Goal: Find specific page/section: Find specific page/section

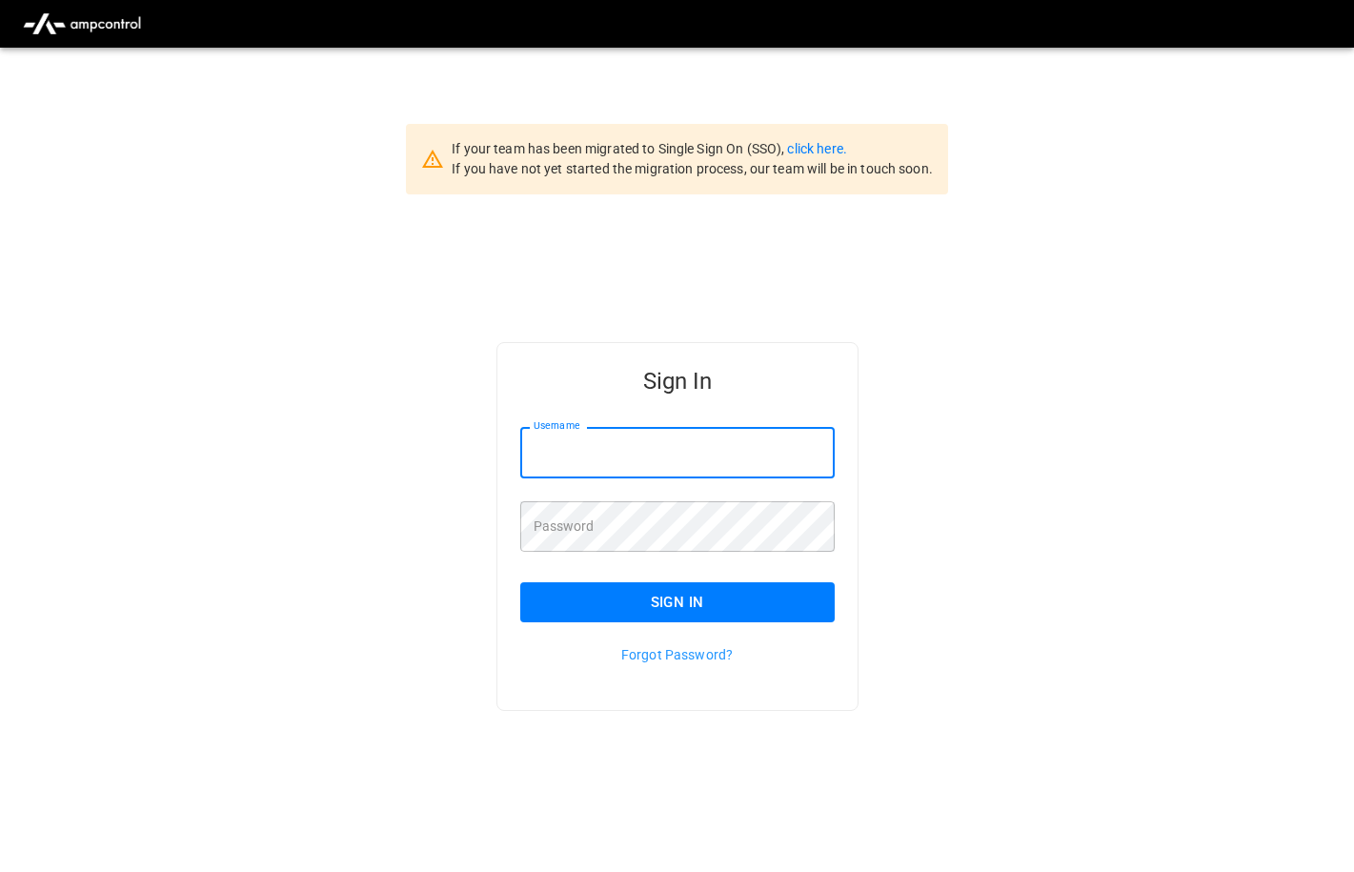
click at [564, 463] on input "Username" at bounding box center [677, 452] width 314 height 51
type input "**********"
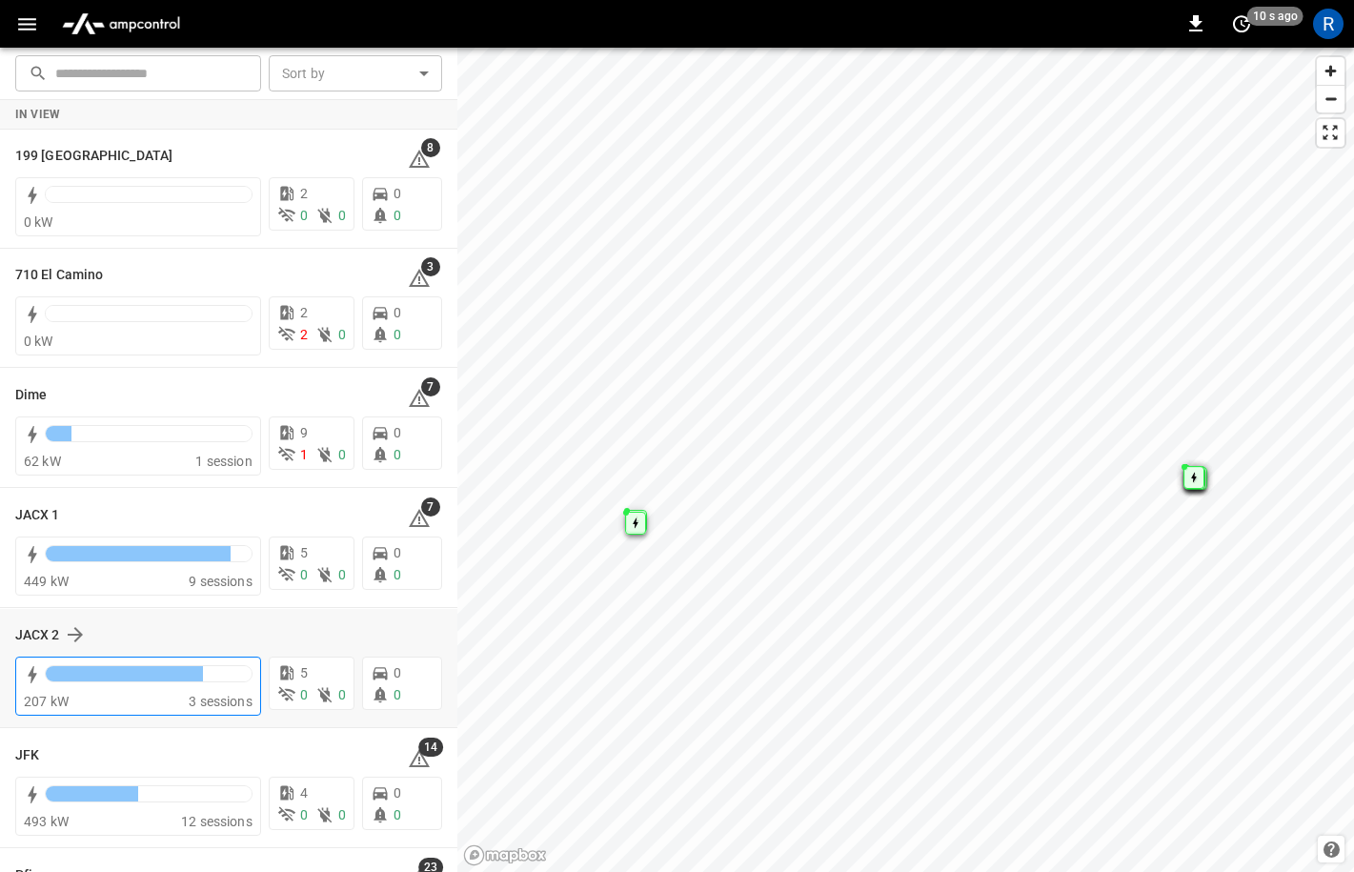
scroll to position [217, 0]
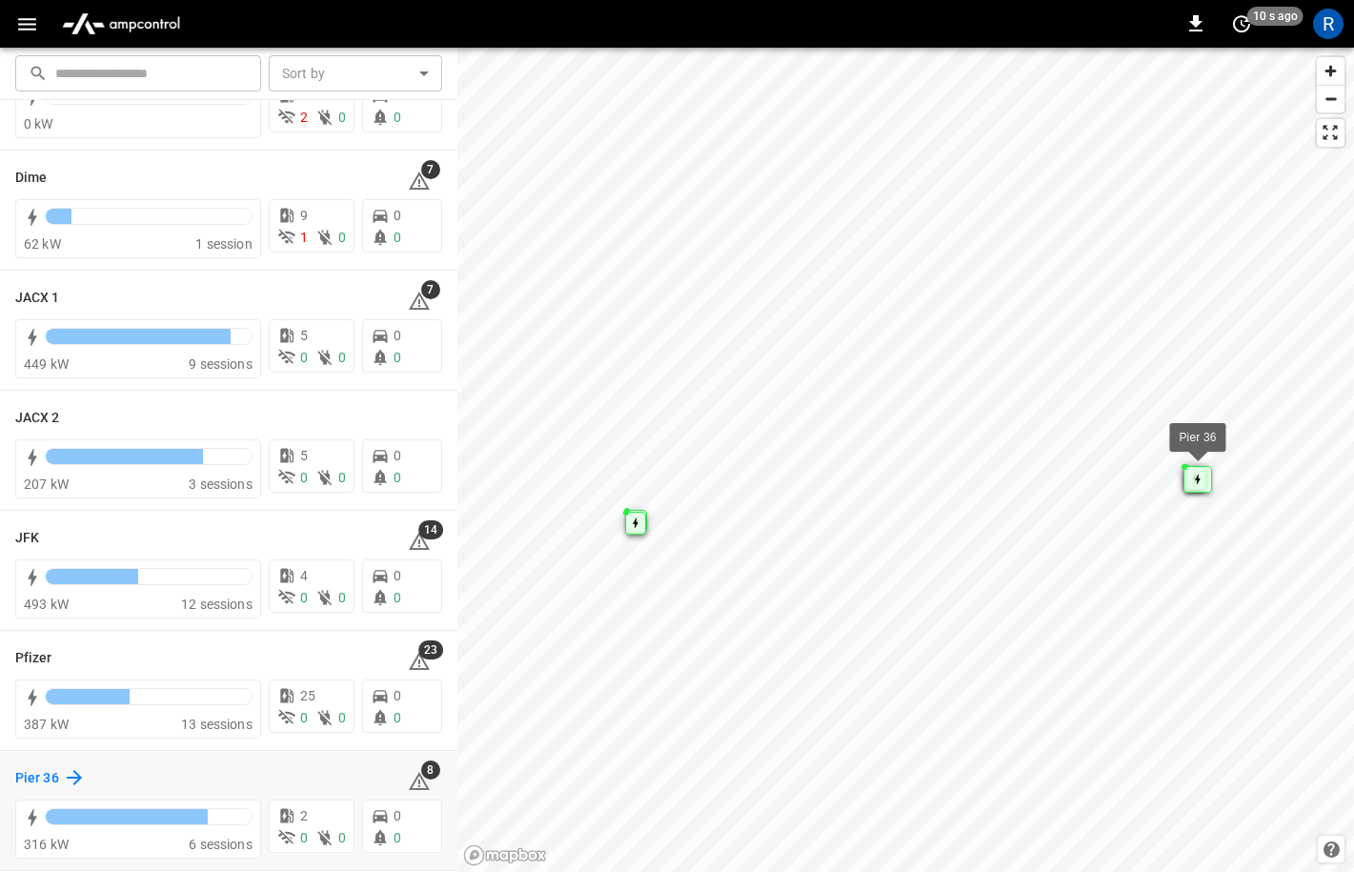
click at [76, 775] on icon at bounding box center [74, 777] width 15 height 15
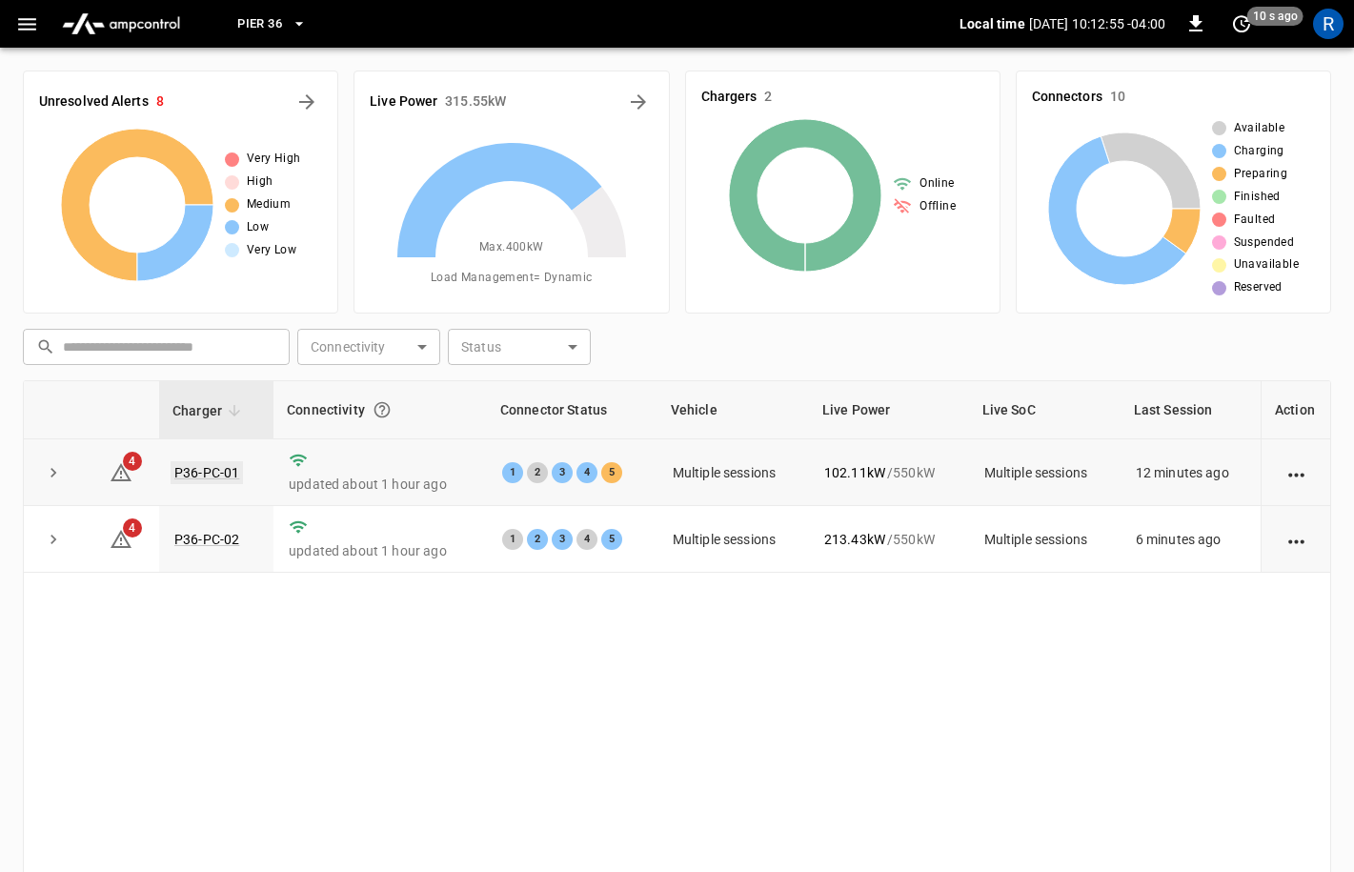
click at [198, 470] on link "P36-PC-01" at bounding box center [207, 472] width 72 height 23
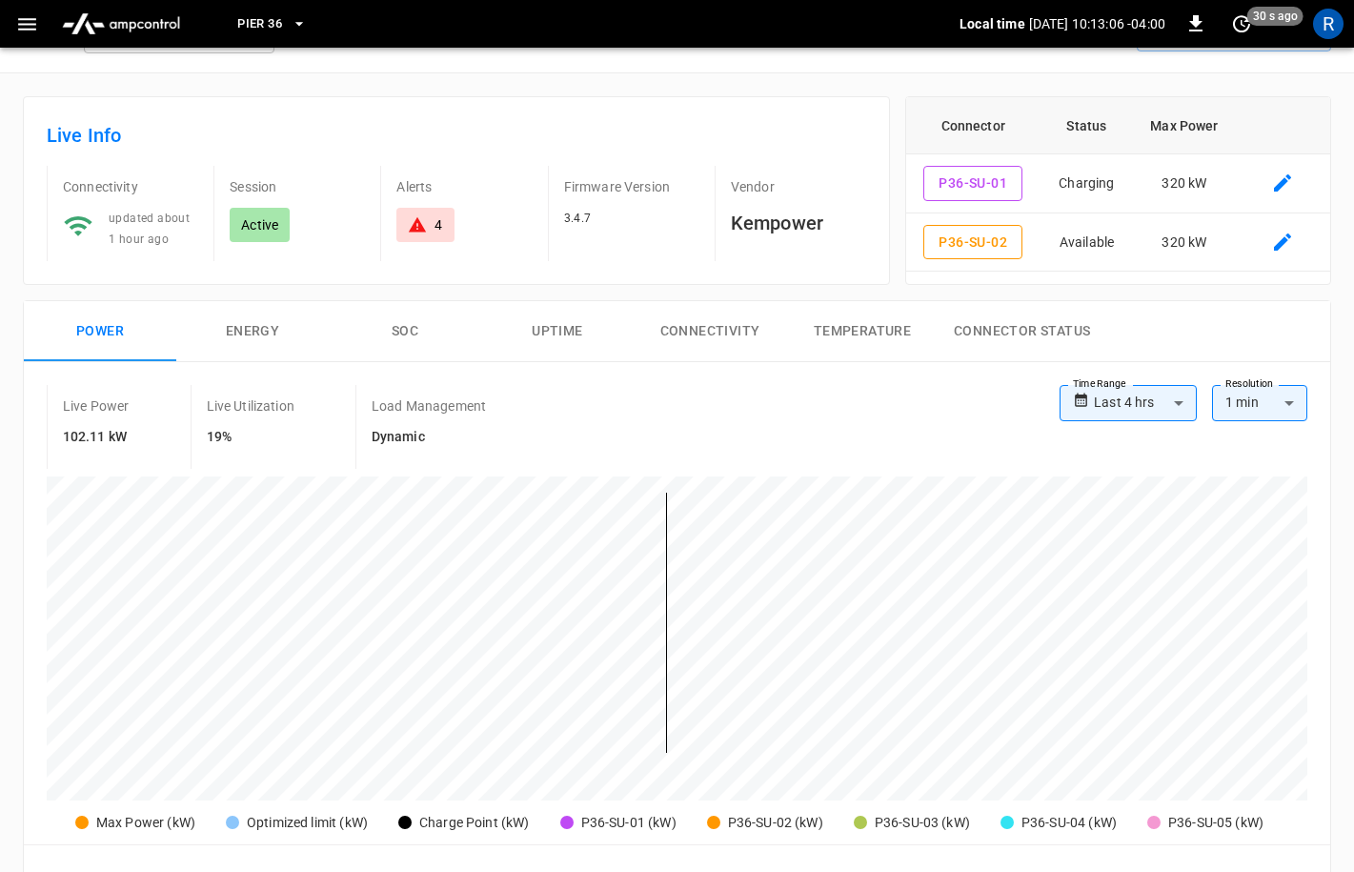
scroll to position [10, 0]
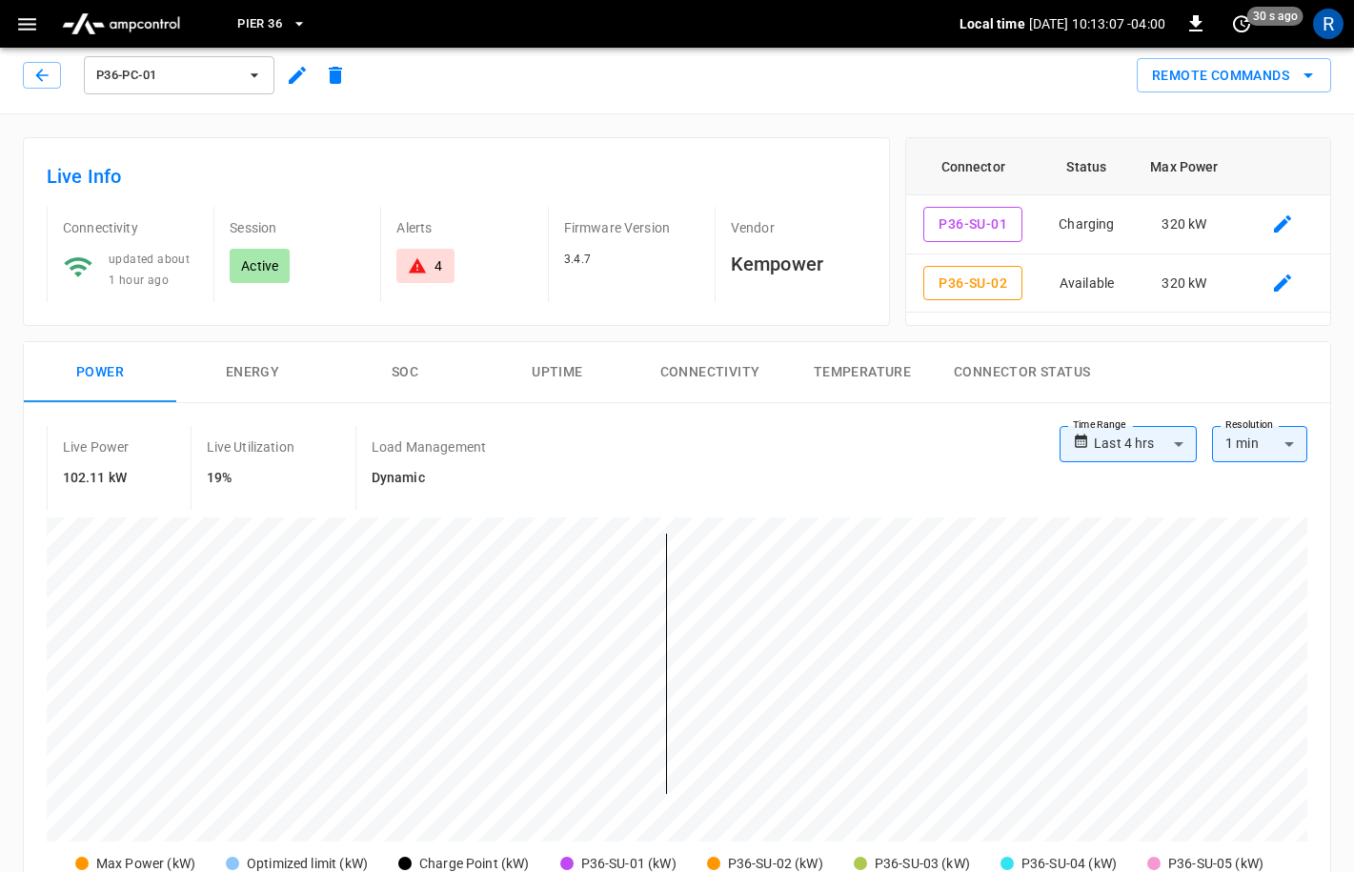
click at [141, 66] on span "P36-PC-01" at bounding box center [166, 76] width 141 height 22
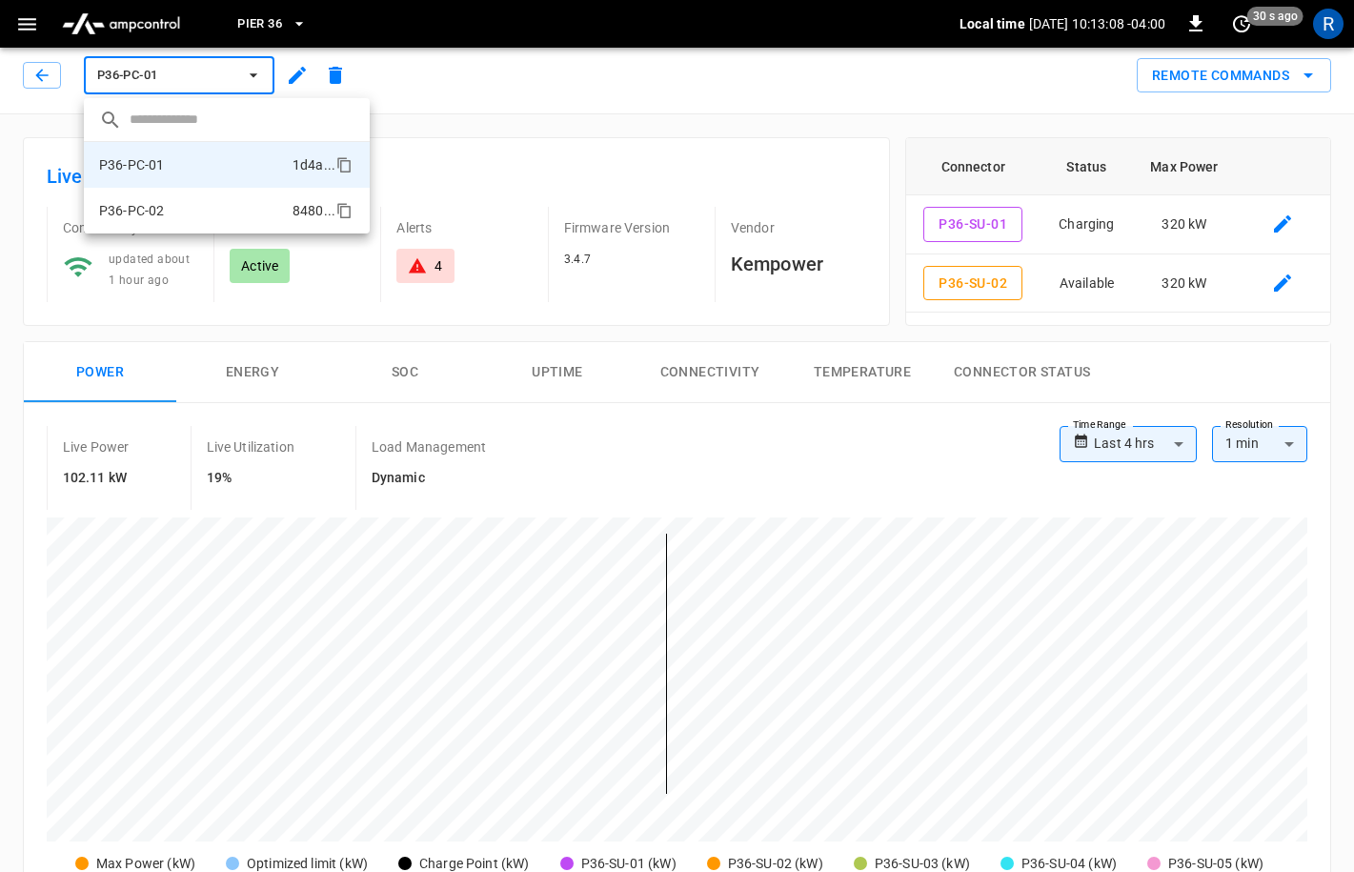
click at [172, 225] on li "P36-PC-02 8480 ..." at bounding box center [227, 211] width 286 height 46
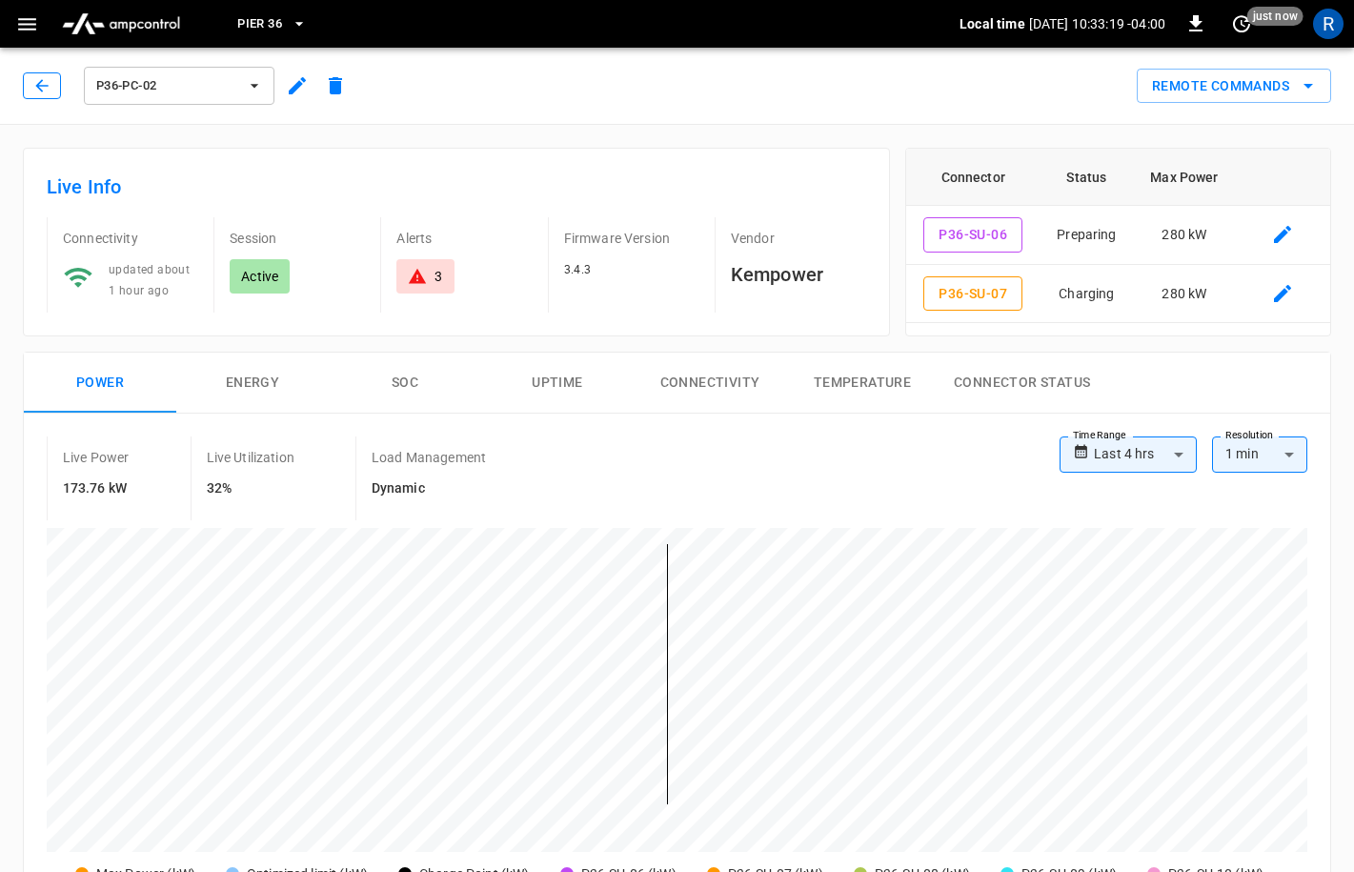
click at [51, 82] on button "button" at bounding box center [42, 85] width 38 height 27
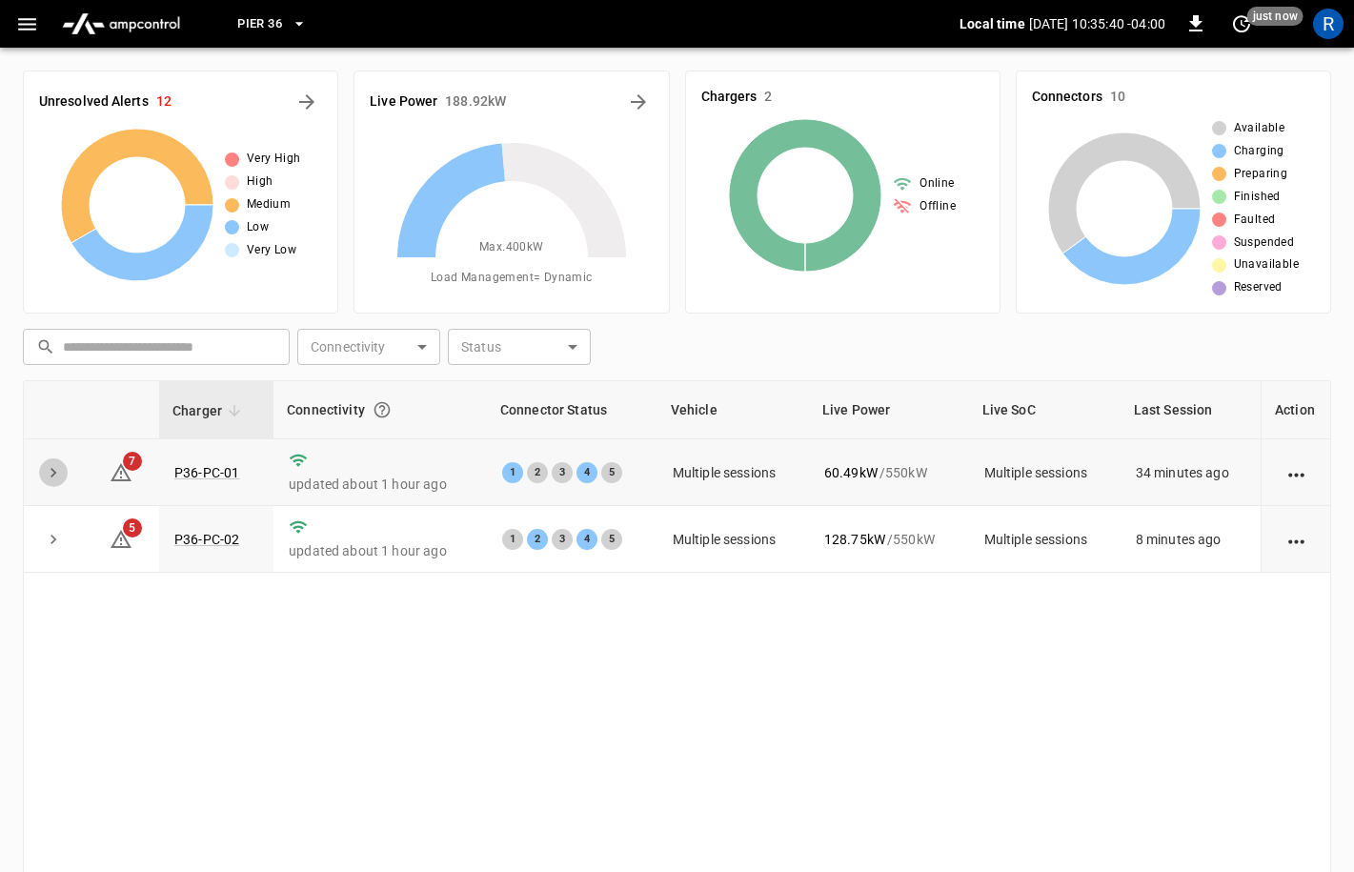
click at [56, 477] on icon "expand row" at bounding box center [53, 472] width 19 height 19
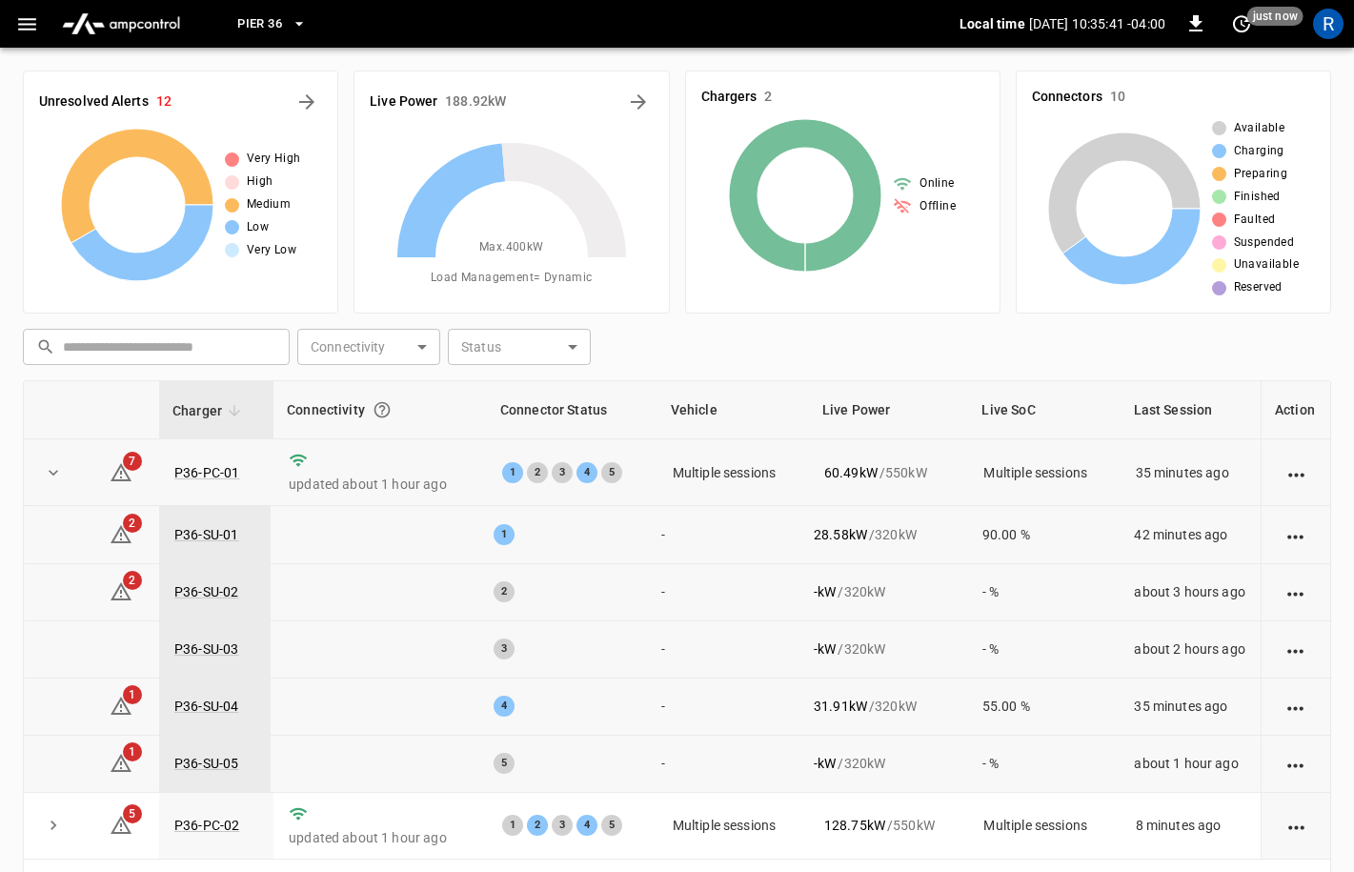
click at [56, 477] on icon "expand row" at bounding box center [53, 472] width 19 height 19
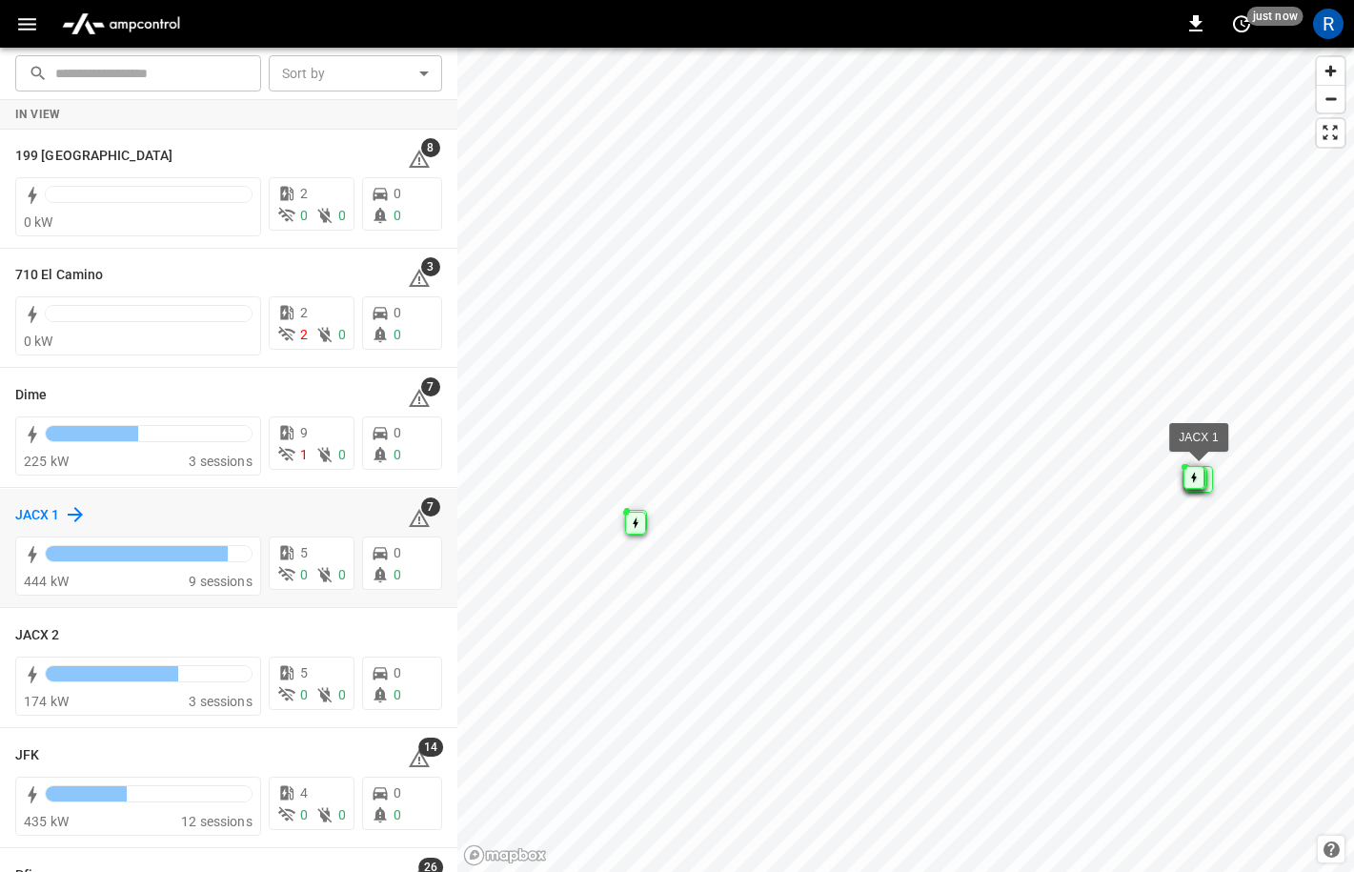
click at [67, 514] on icon at bounding box center [75, 514] width 23 height 23
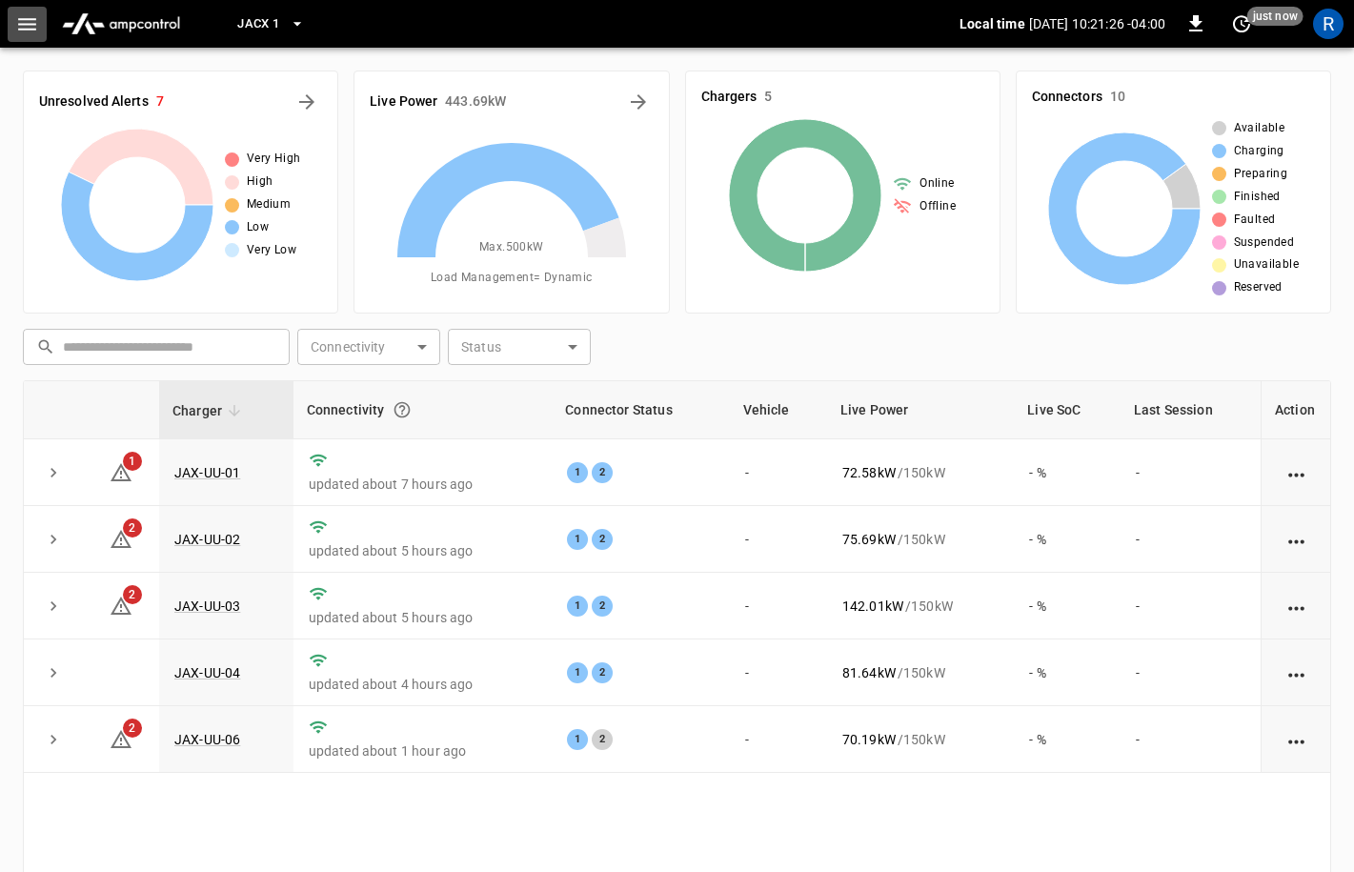
click at [28, 27] on icon "button" at bounding box center [27, 24] width 24 height 24
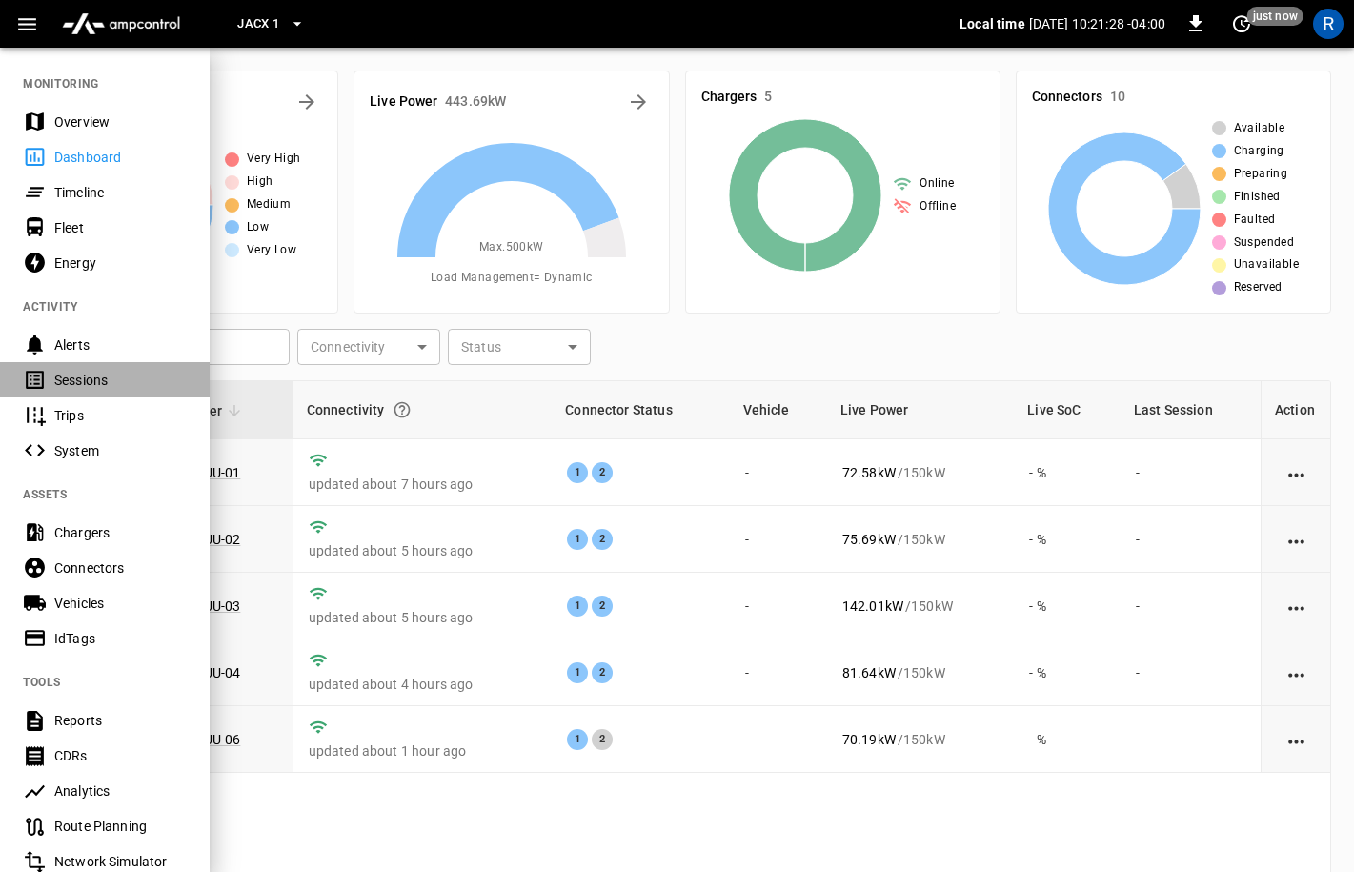
click at [88, 371] on div "Sessions" at bounding box center [120, 380] width 132 height 19
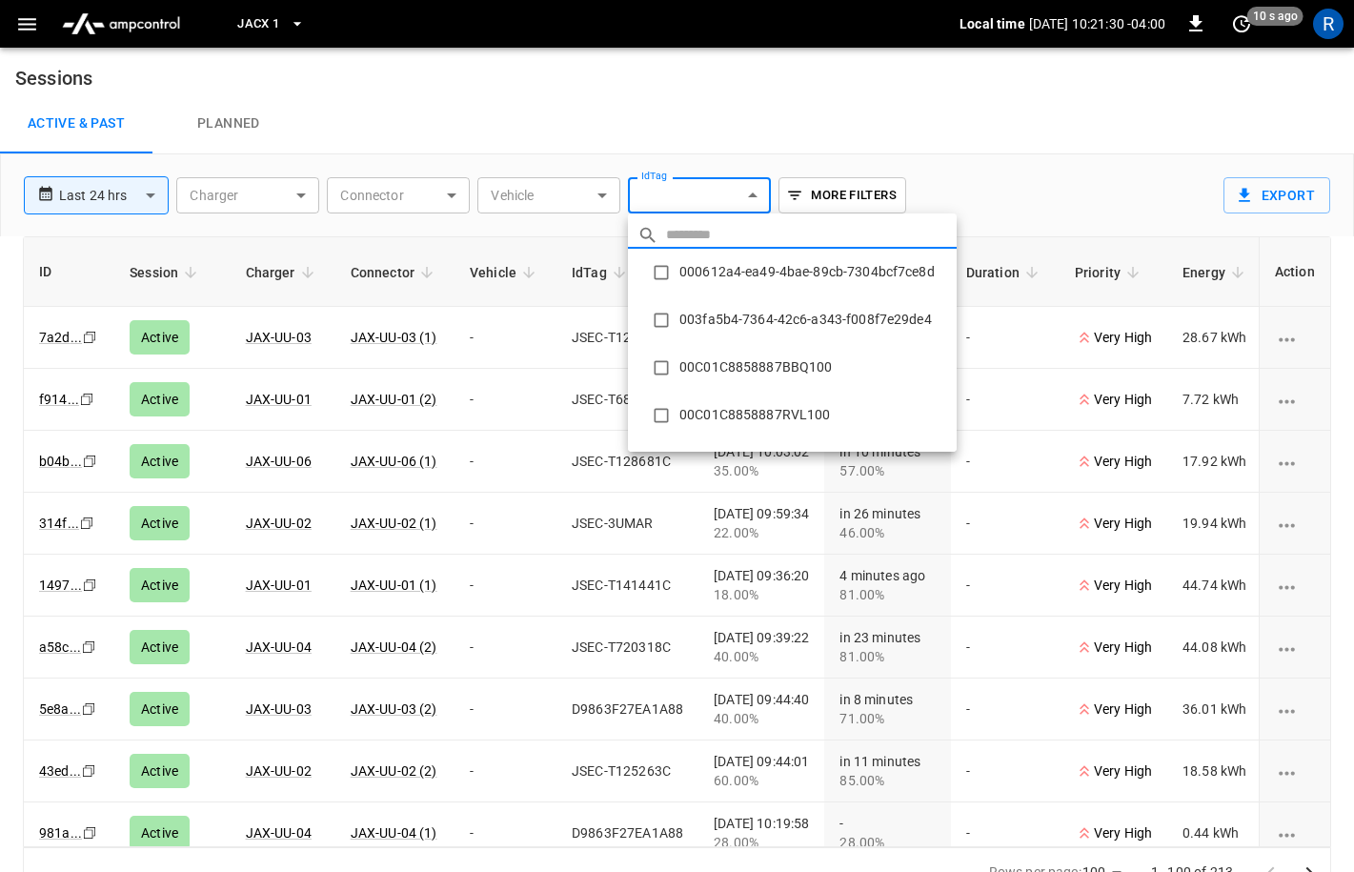
click at [693, 179] on body "**********" at bounding box center [677, 449] width 1354 height 899
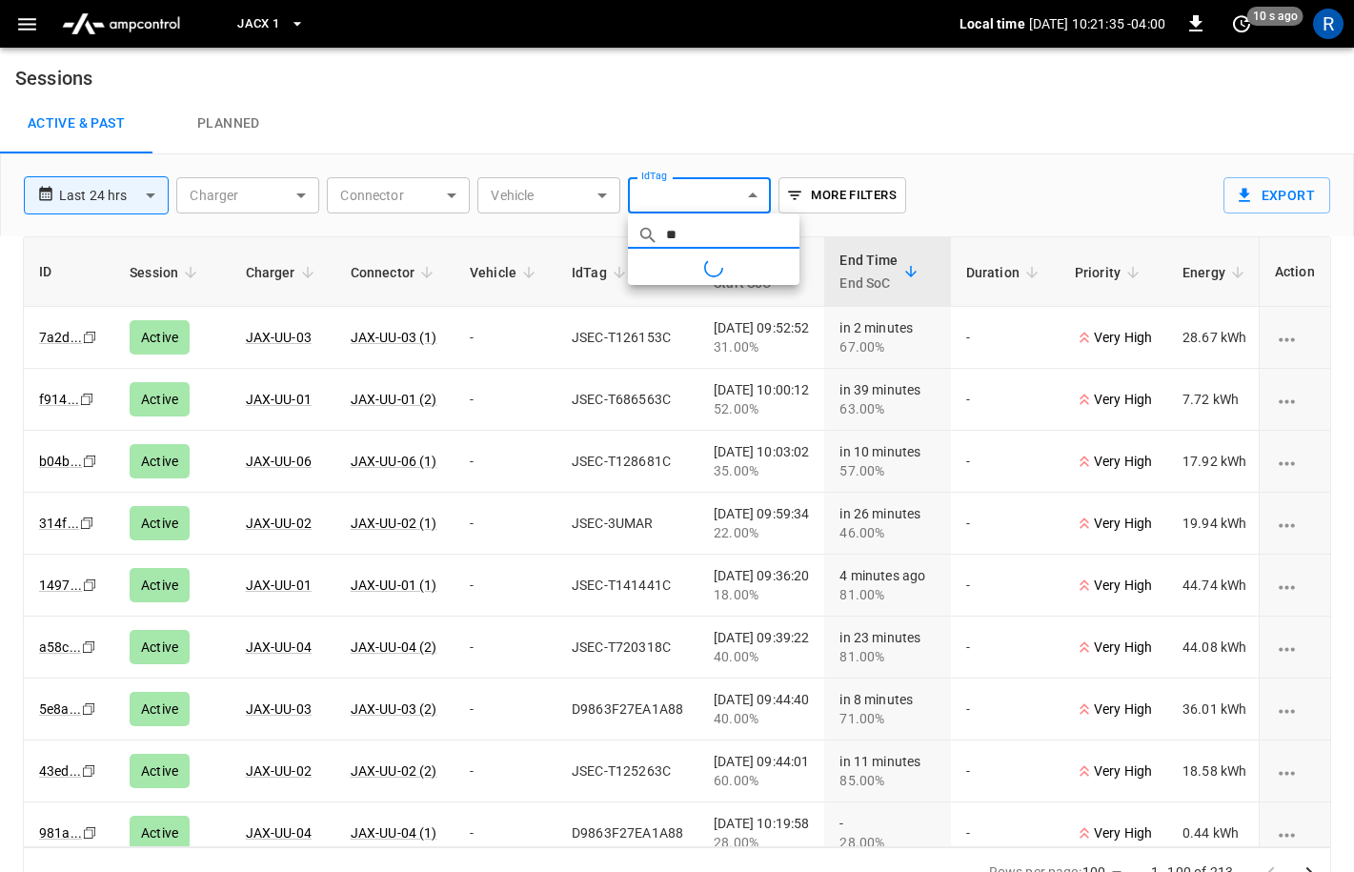
type input "**"
click at [23, 21] on div at bounding box center [677, 436] width 1354 height 872
click at [24, 17] on div at bounding box center [677, 436] width 1354 height 872
click at [32, 19] on icon "button" at bounding box center [27, 24] width 24 height 24
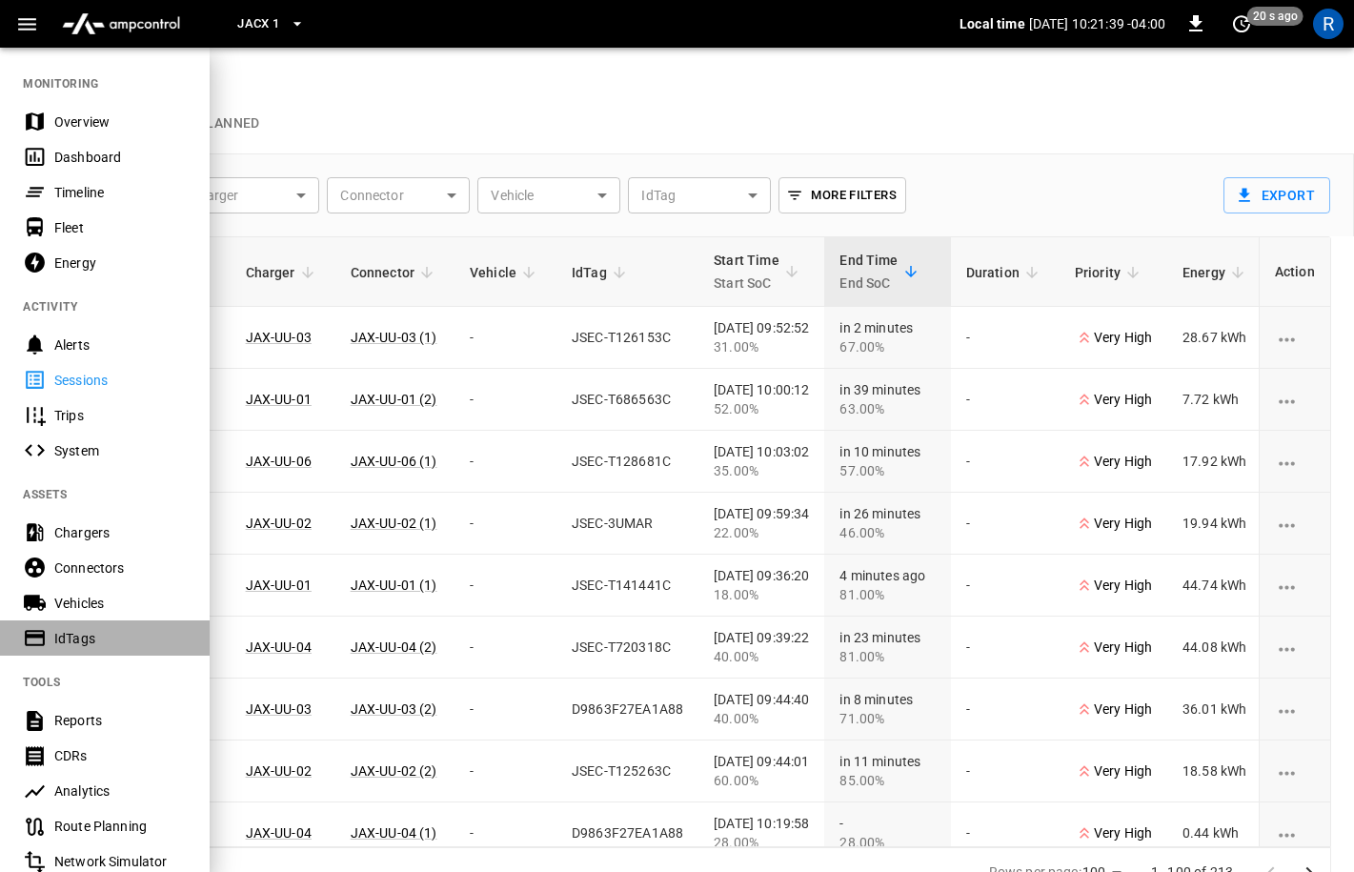
click at [85, 633] on div "IdTags" at bounding box center [120, 638] width 132 height 19
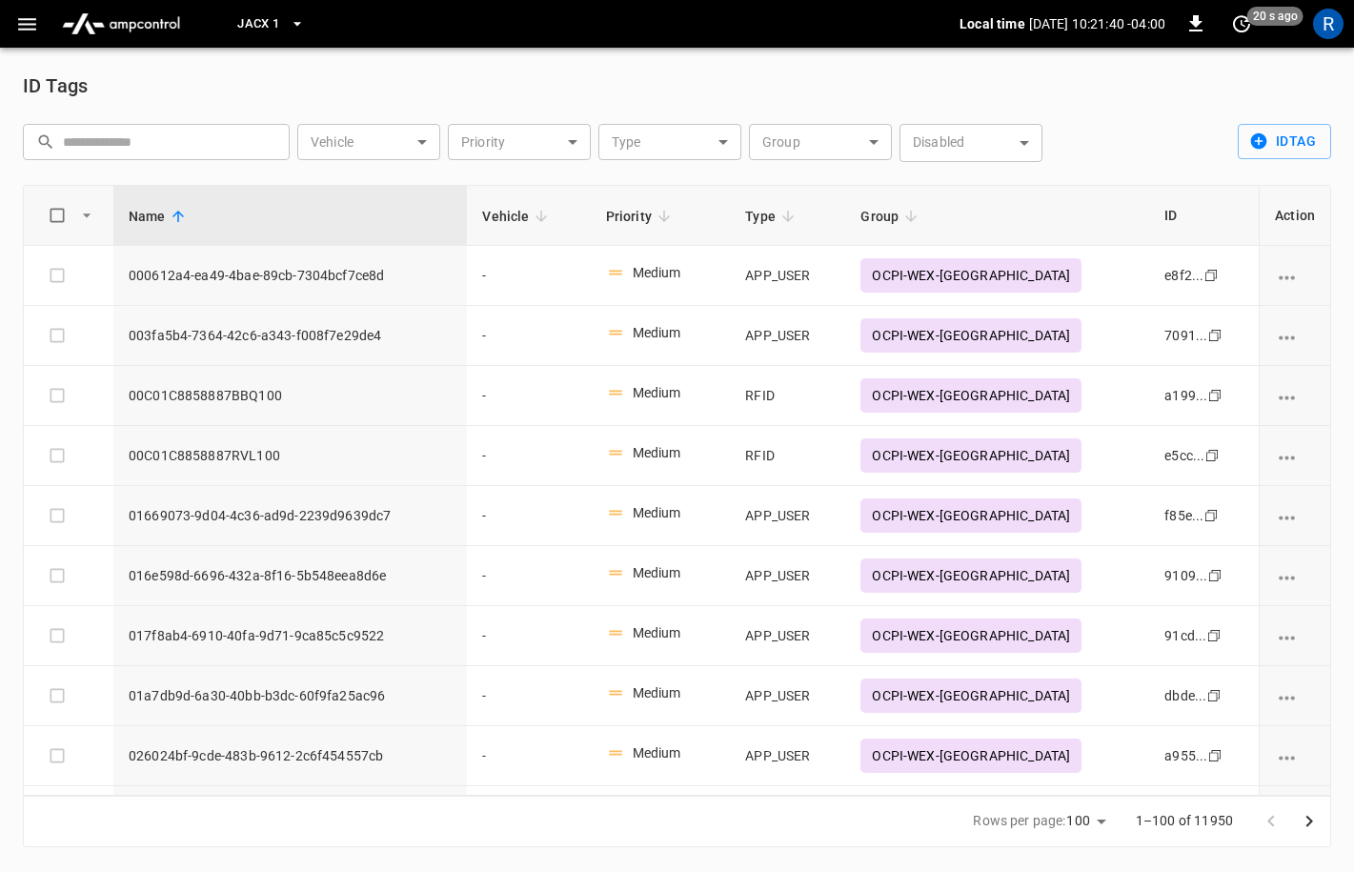
click at [777, 142] on body "JACX 1 Local time [DATE] 10:21:40 -04:00 0 20 s ago R ID Tags ​ ​ Vehicle ​ Veh…" at bounding box center [677, 435] width 1354 height 870
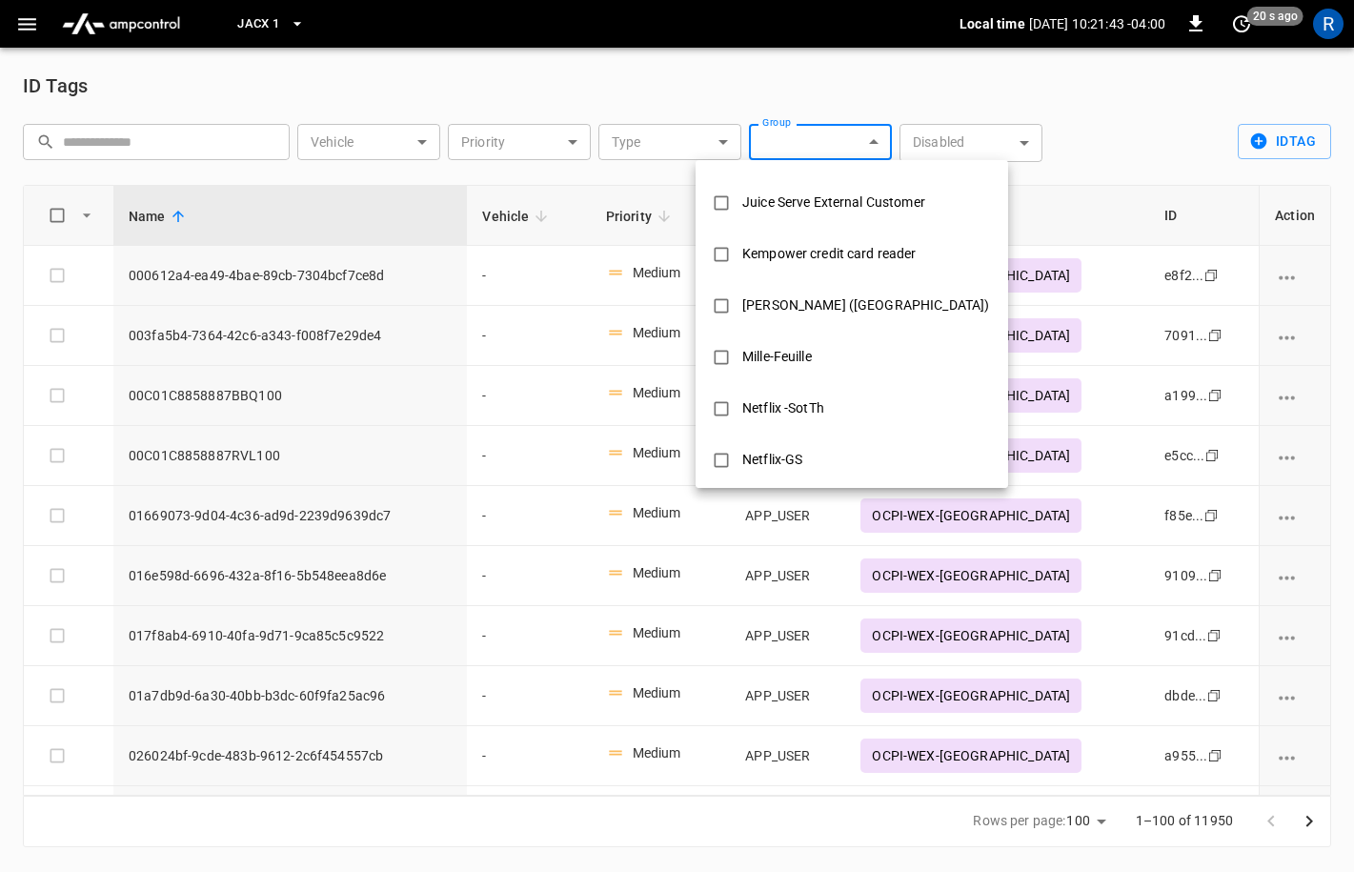
scroll to position [614, 0]
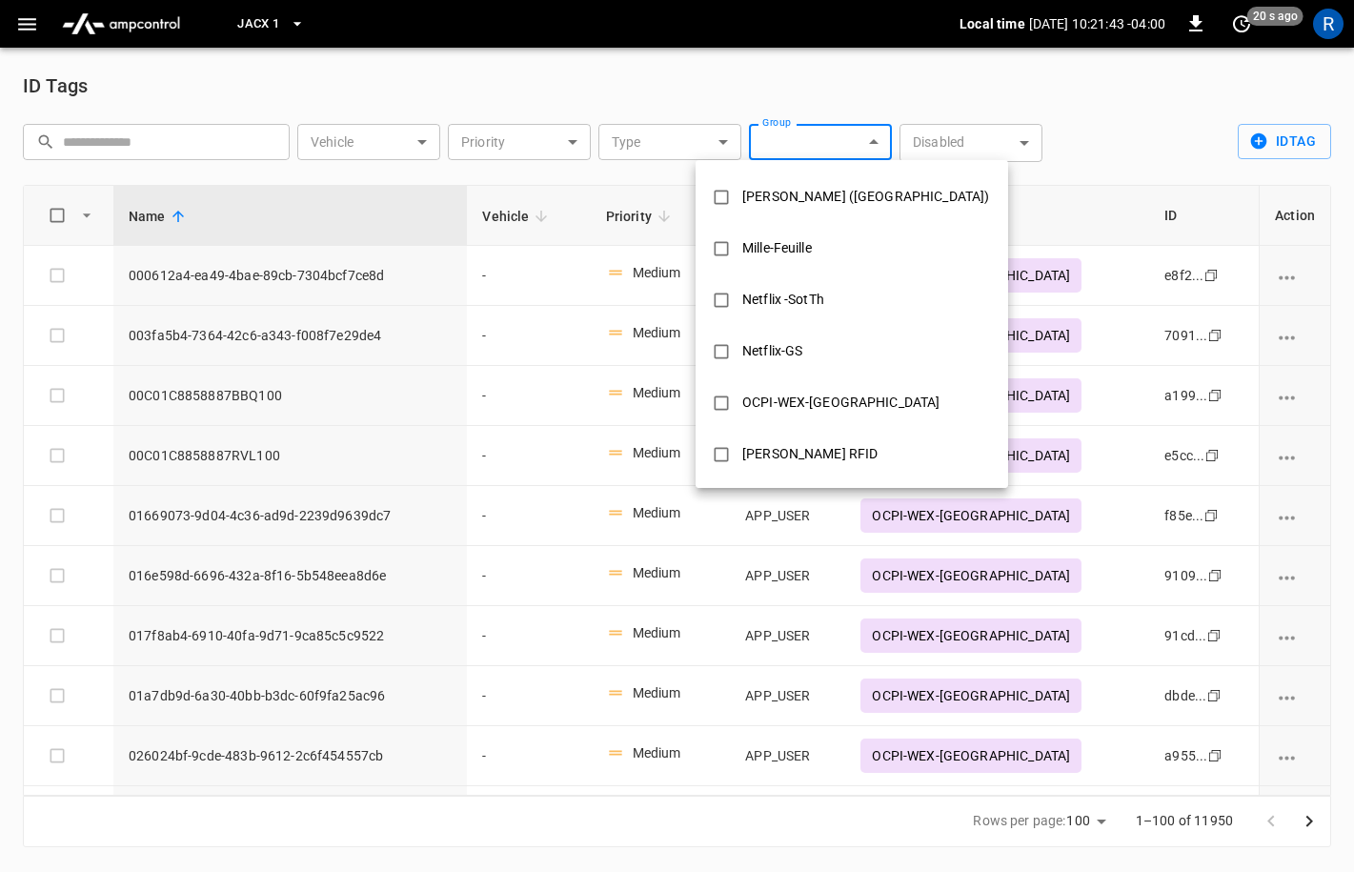
click at [805, 358] on div "Netflix-GS" at bounding box center [772, 351] width 83 height 35
type input "**********"
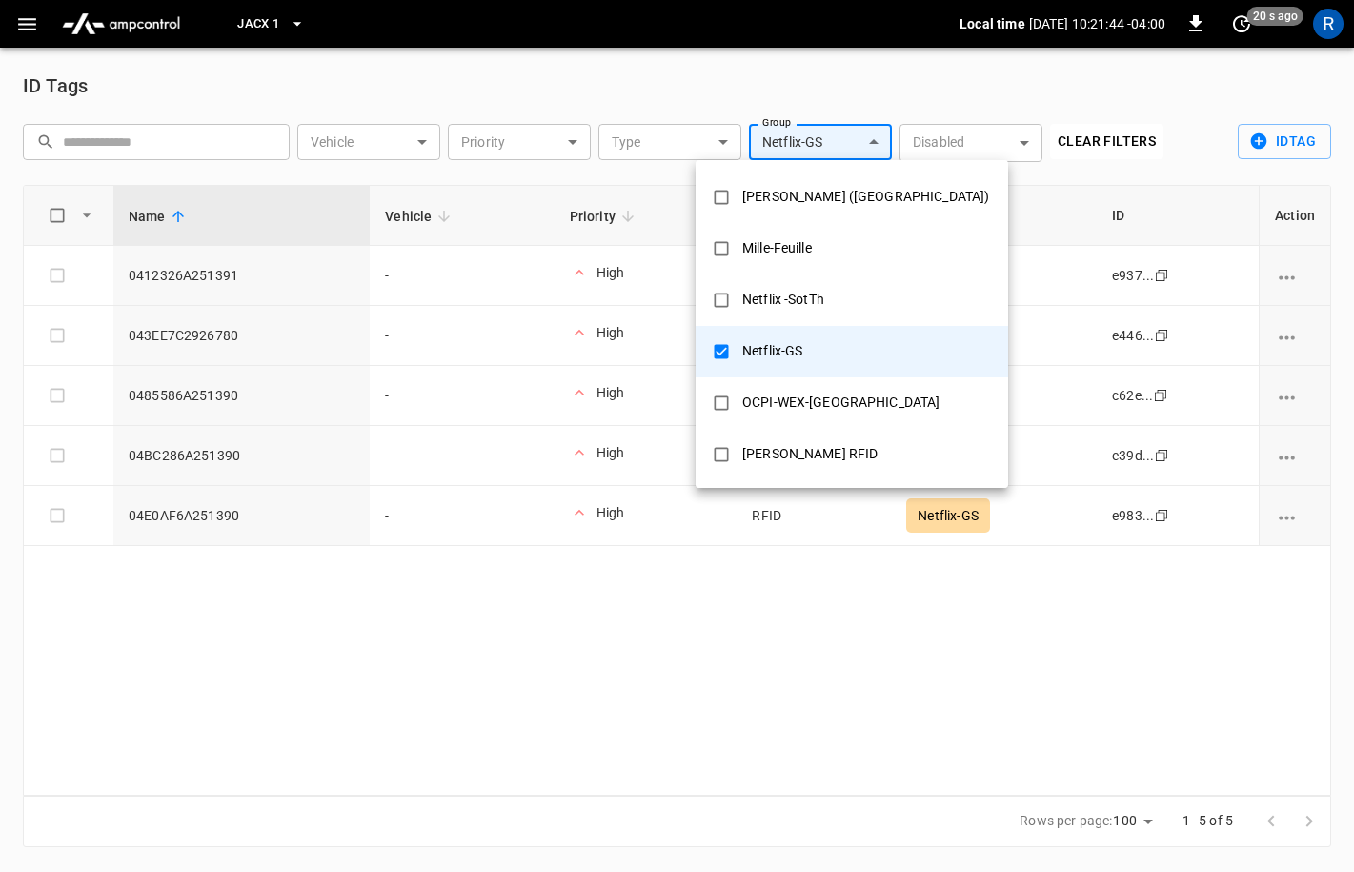
click at [1129, 170] on div at bounding box center [677, 436] width 1354 height 872
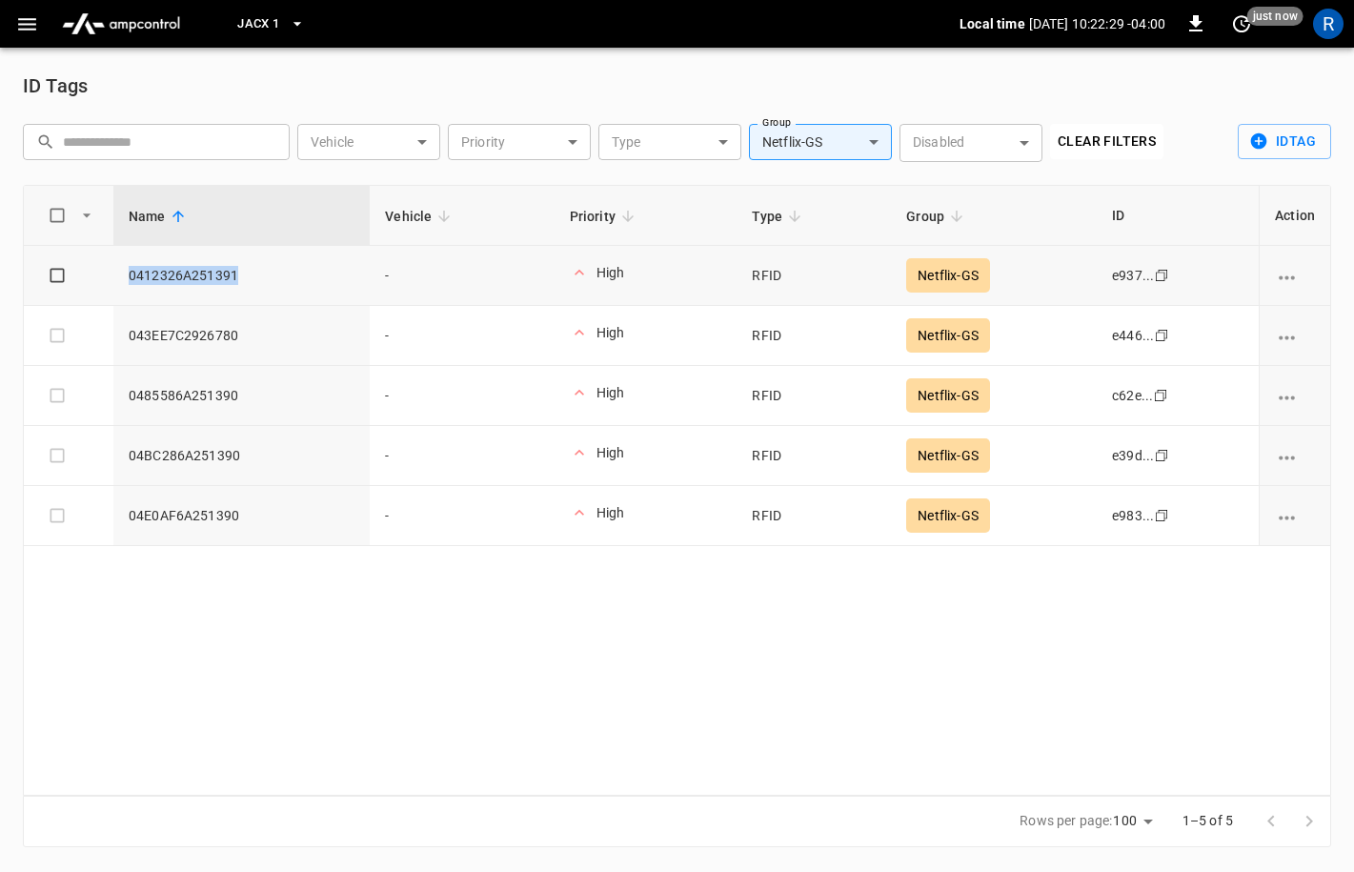
drag, startPoint x: 254, startPoint y: 272, endPoint x: 117, endPoint y: 271, distance: 137.2
click at [118, 272] on td "0412326A251391" at bounding box center [241, 276] width 256 height 60
copy span "0412326A251391"
drag, startPoint x: 248, startPoint y: 332, endPoint x: 125, endPoint y: 331, distance: 122.9
click at [127, 331] on td "043EE7C2926780" at bounding box center [241, 336] width 256 height 60
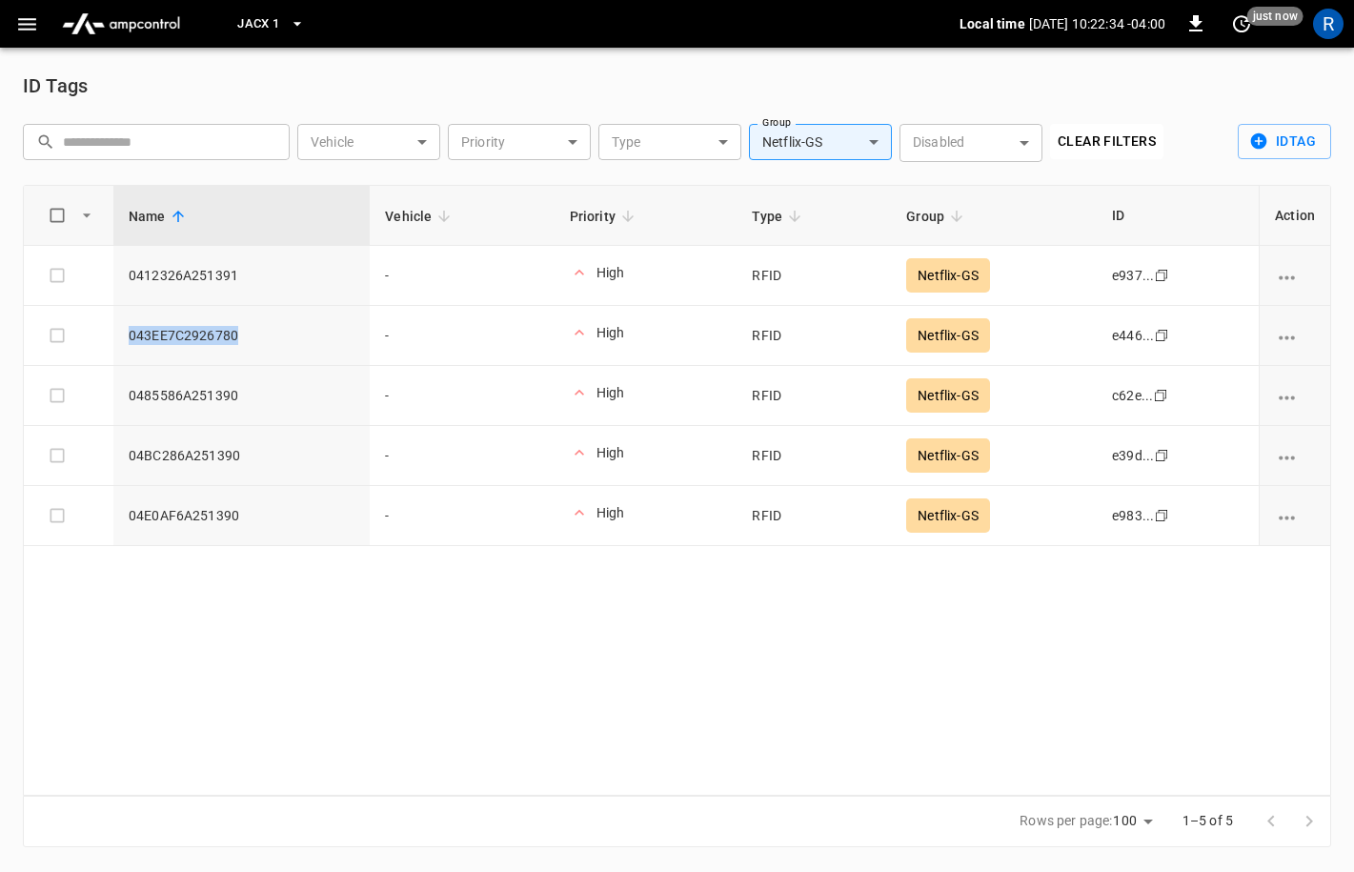
copy span "043EE7C2926780"
drag, startPoint x: 249, startPoint y: 392, endPoint x: 125, endPoint y: 391, distance: 123.9
click at [125, 391] on td "0485586A251390" at bounding box center [241, 396] width 256 height 60
copy span "0485586A251390"
drag, startPoint x: 226, startPoint y: 454, endPoint x: 121, endPoint y: 454, distance: 104.8
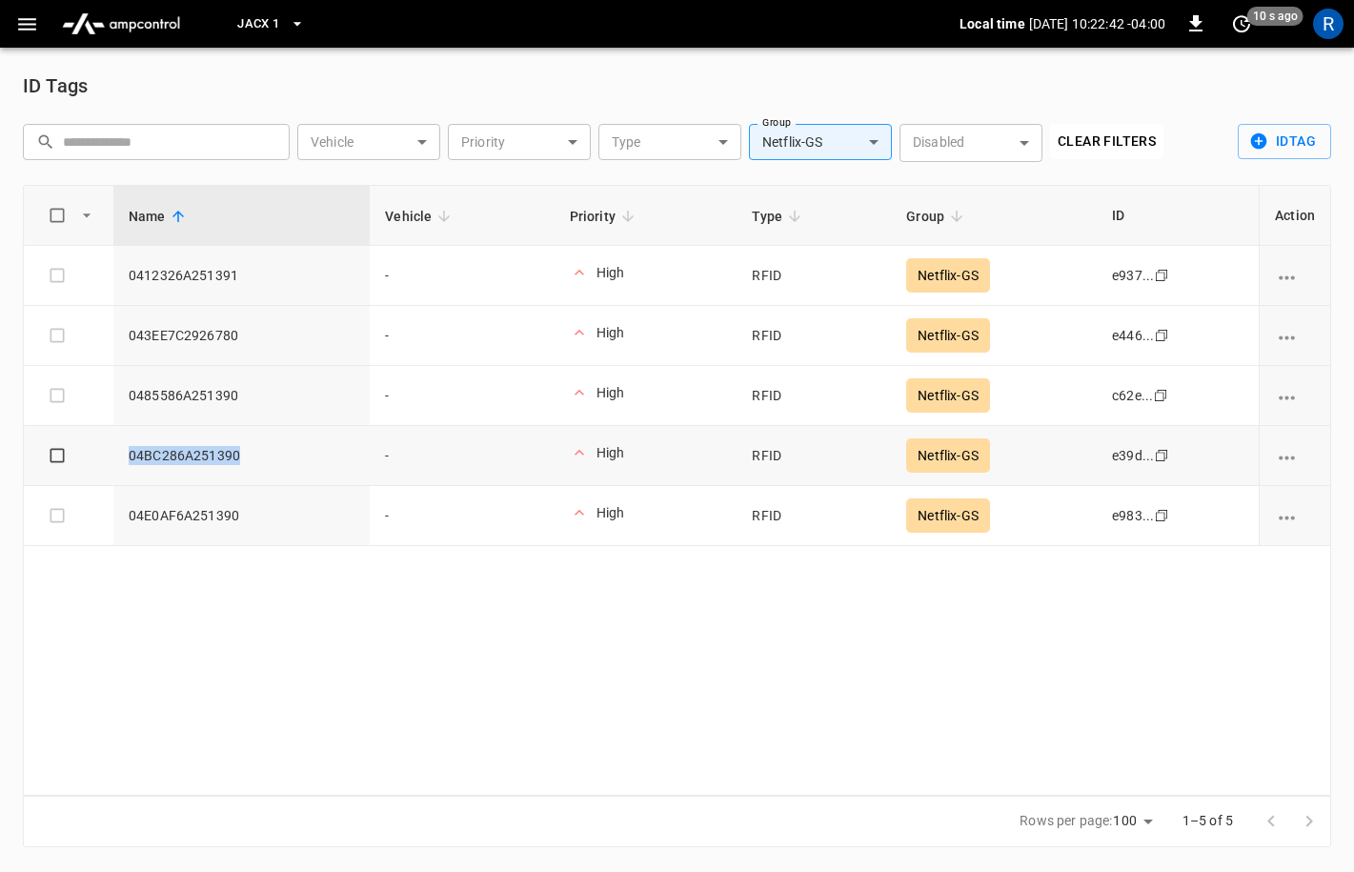
click at [121, 454] on td "04BC286A251390" at bounding box center [241, 456] width 256 height 60
copy span "04BC286A251390"
drag, startPoint x: 273, startPoint y: 516, endPoint x: 128, endPoint y: 510, distance: 145.9
click at [129, 510] on span "04E0AF6A251390" at bounding box center [242, 515] width 226 height 19
copy span "04E0AF6A251390"
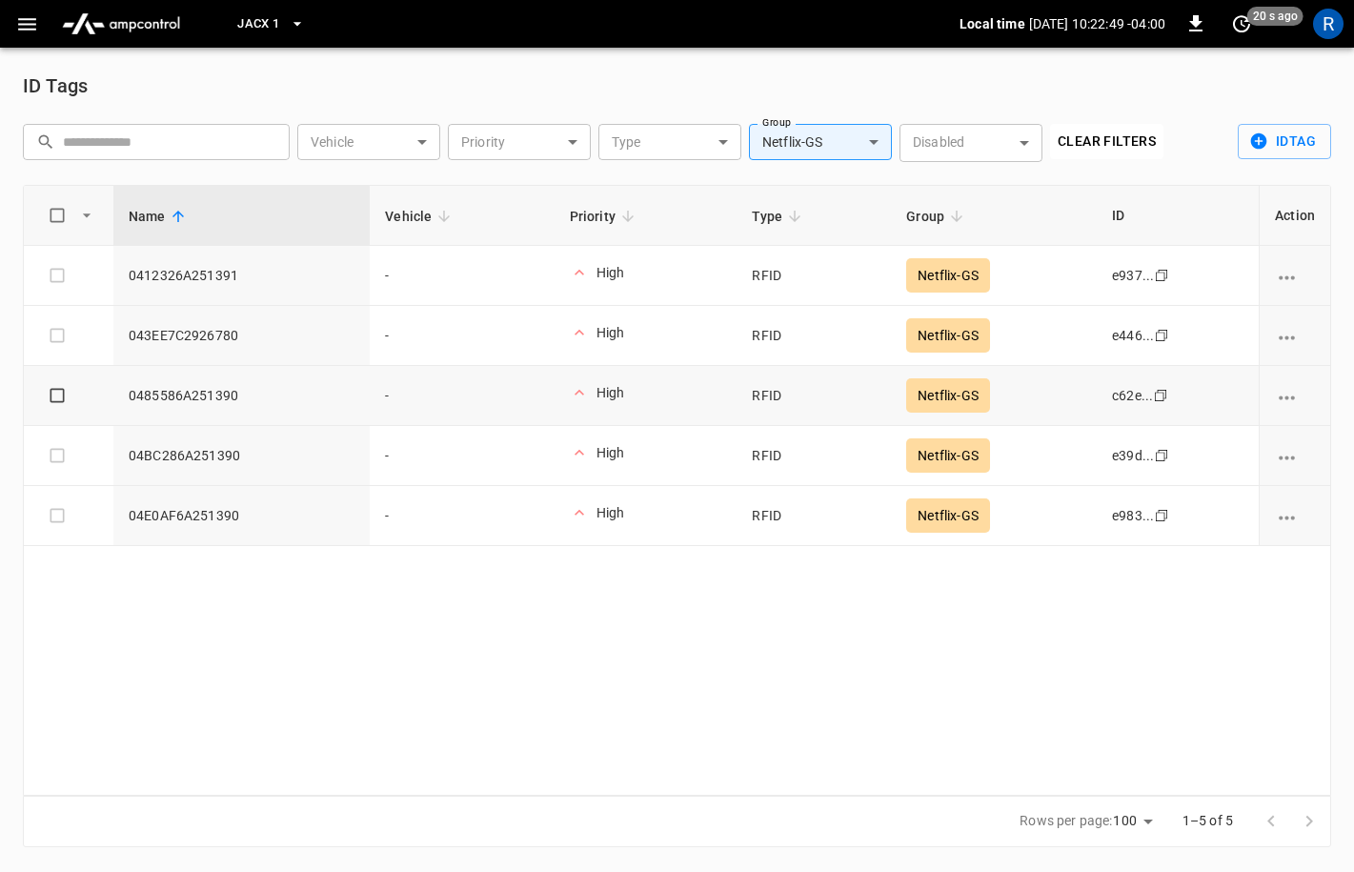
drag, startPoint x: 253, startPoint y: 385, endPoint x: 77, endPoint y: 385, distance: 176.3
click at [77, 385] on tr "0485586A251390 - High RFID Netflix-GS c62e... Copy" at bounding box center [677, 396] width 1306 height 60
drag, startPoint x: 253, startPoint y: 395, endPoint x: 92, endPoint y: 394, distance: 161.0
click at [92, 394] on tr "0485586A251390 - High RFID Netflix-GS c62e... Copy" at bounding box center [677, 396] width 1306 height 60
copy span "0485586A251390"
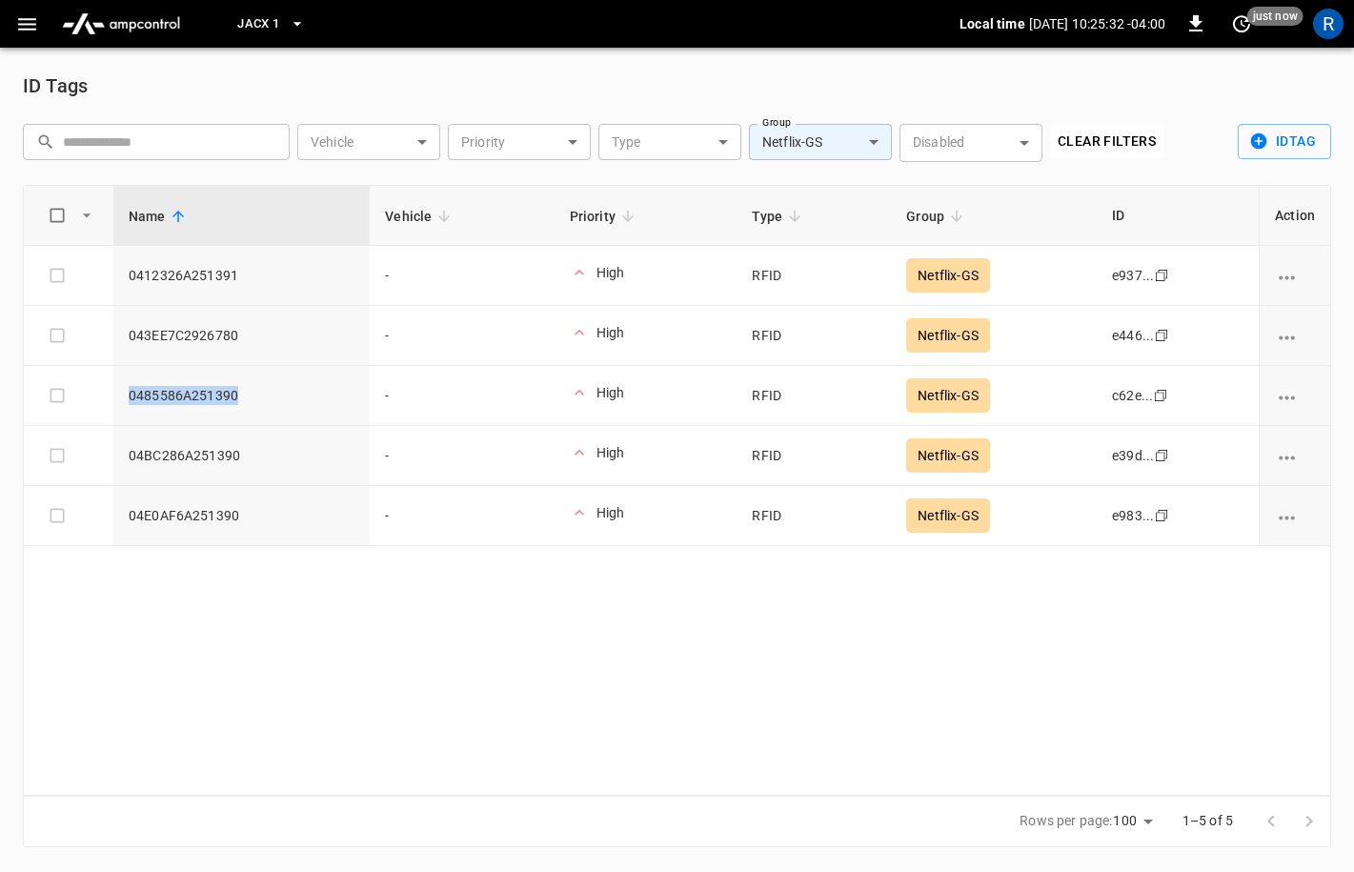
click at [856, 142] on body "**********" at bounding box center [677, 435] width 1354 height 870
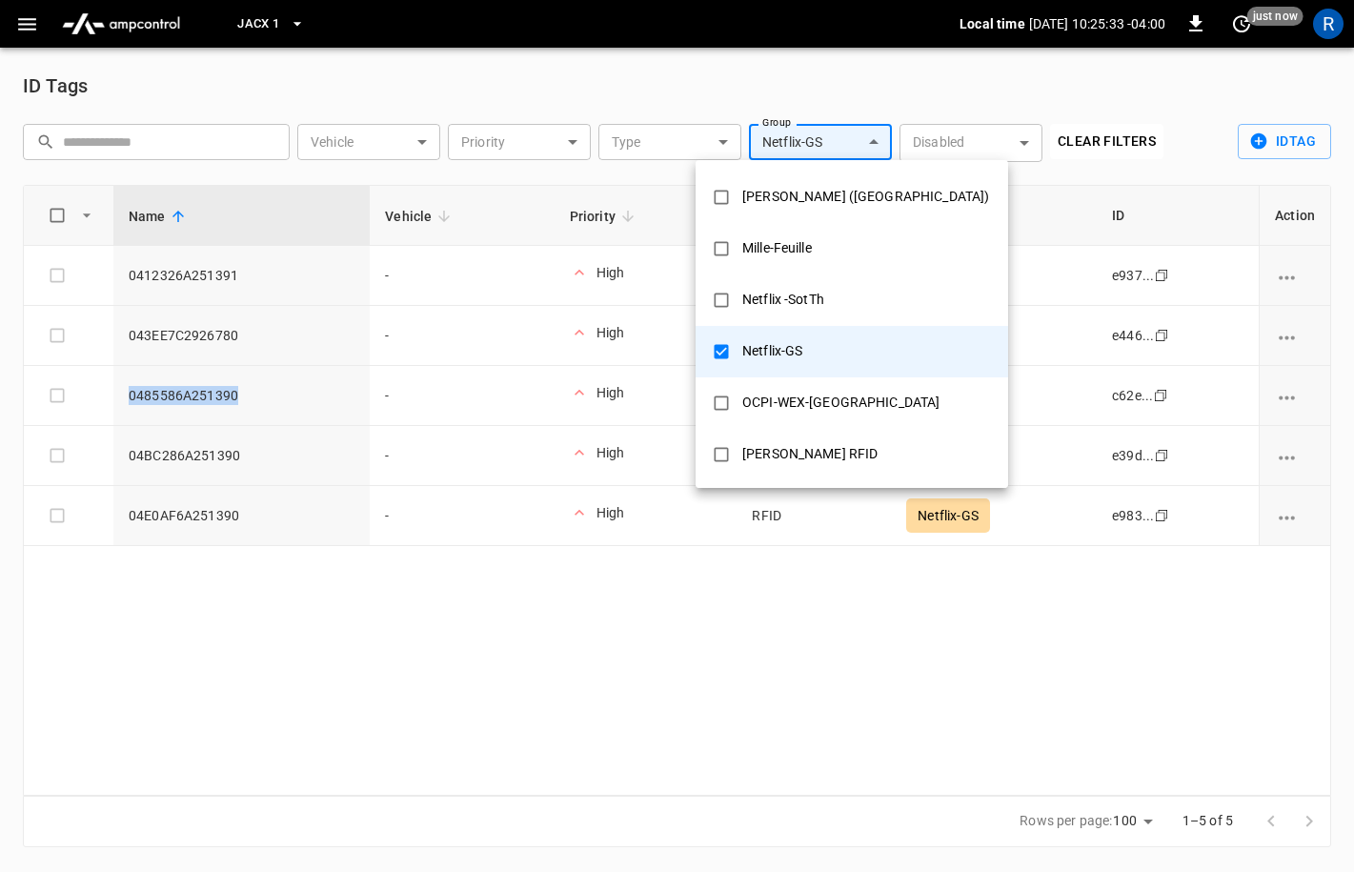
click at [767, 363] on div "Netflix-GS" at bounding box center [772, 351] width 83 height 35
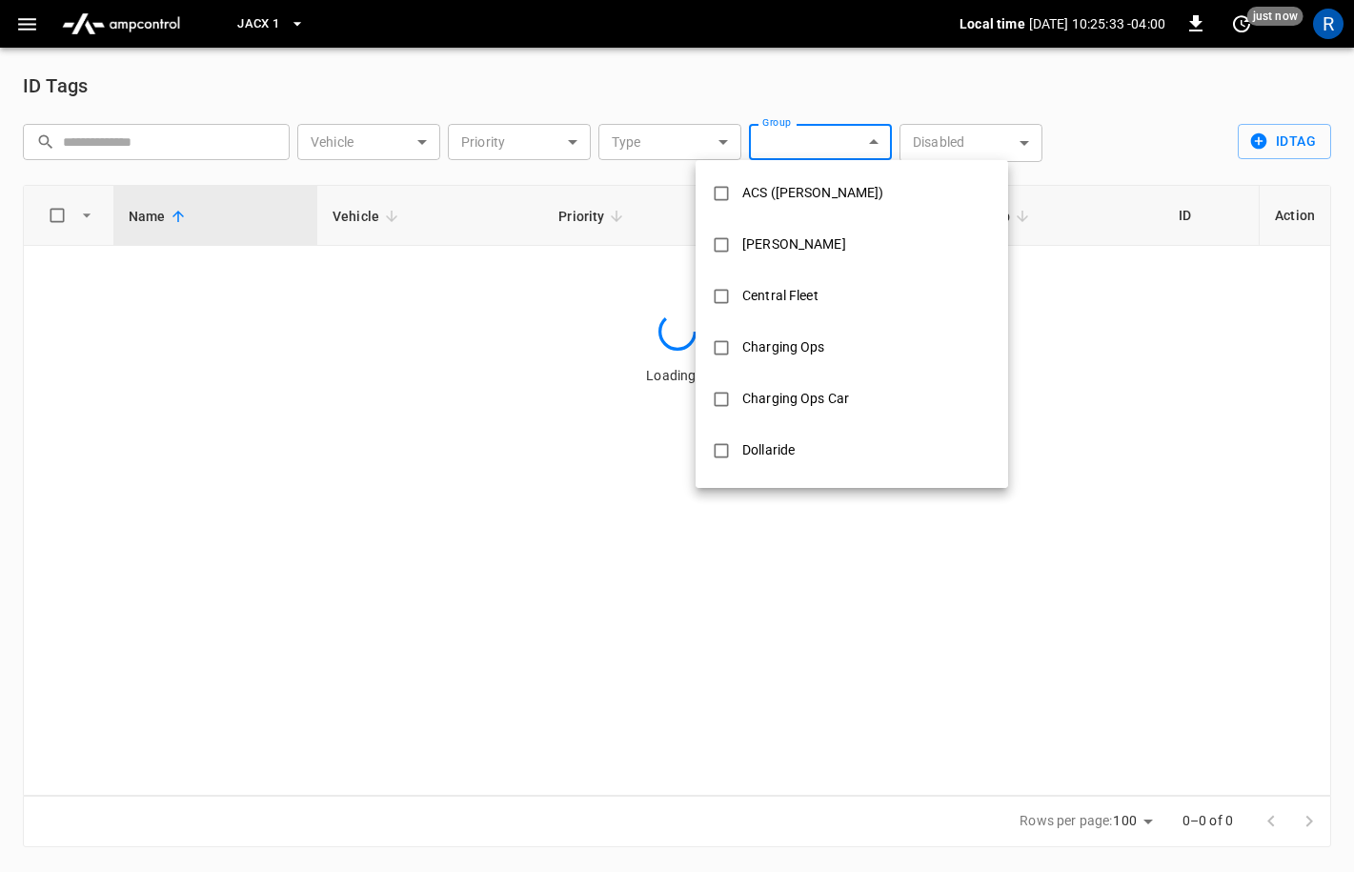
click at [97, 133] on div at bounding box center [677, 436] width 1354 height 872
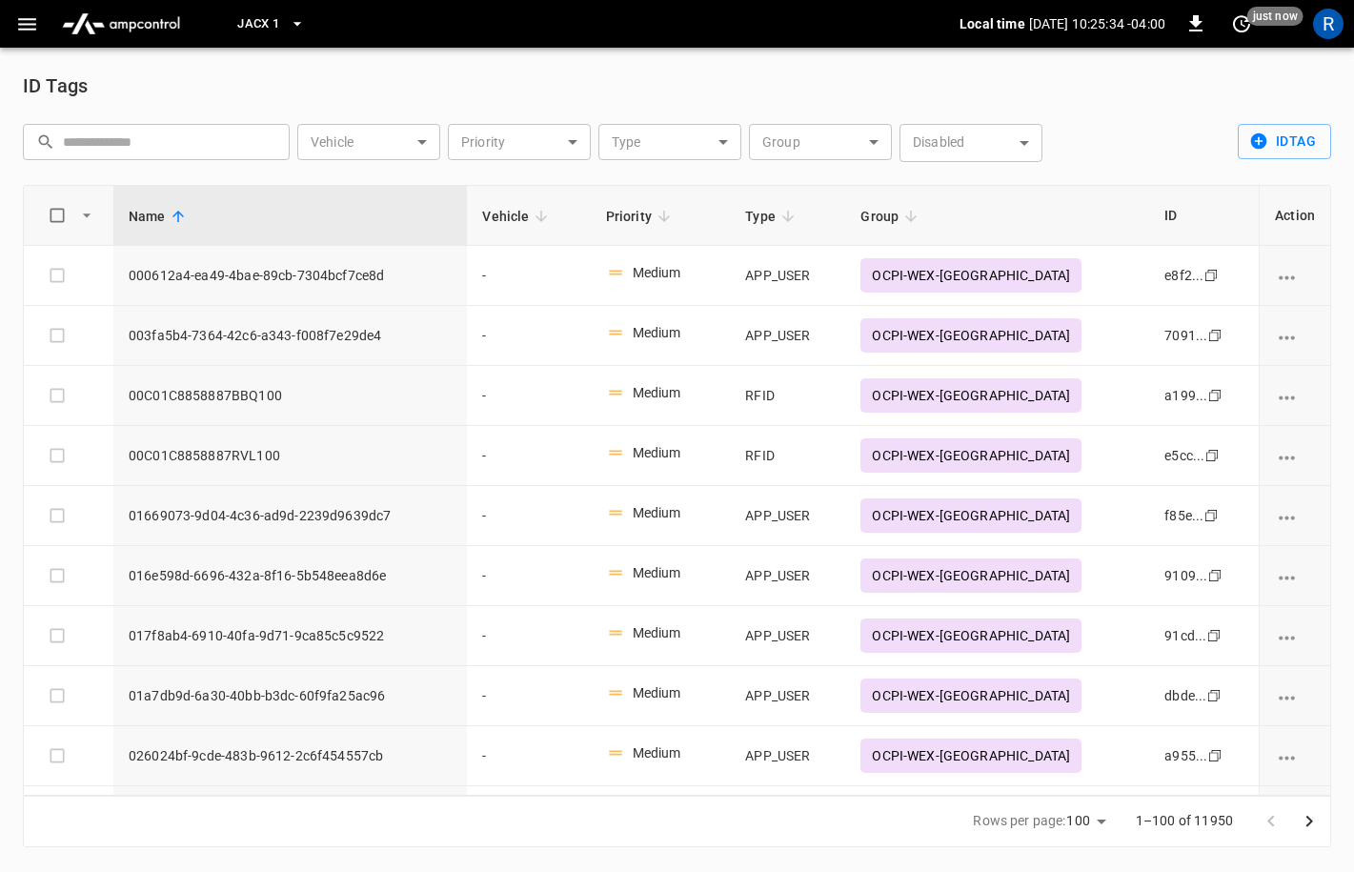
click at [97, 143] on div "ACS ([PERSON_NAME]) [PERSON_NAME] Central Fleet Charging Ops Charging Ops Car D…" at bounding box center [677, 436] width 1354 height 872
click at [97, 143] on input "text" at bounding box center [169, 141] width 213 height 35
paste input "******"
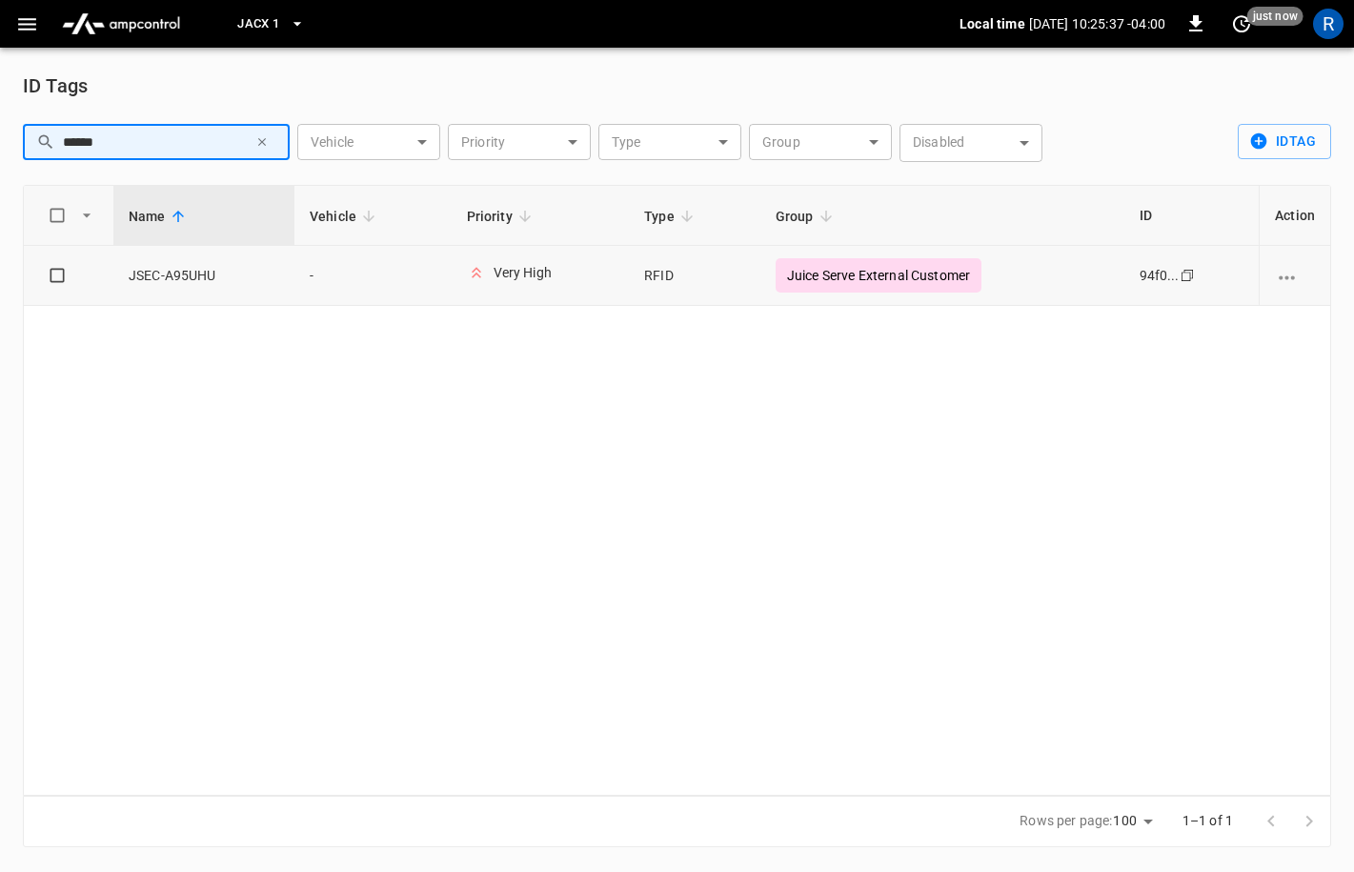
click at [269, 280] on span "JSEC-A95UHU" at bounding box center [204, 275] width 151 height 19
drag, startPoint x: 246, startPoint y: 271, endPoint x: 132, endPoint y: 270, distance: 114.4
click at [132, 270] on span "JSEC-A95UHU" at bounding box center [204, 275] width 151 height 19
copy span "JSEC-A95UHU"
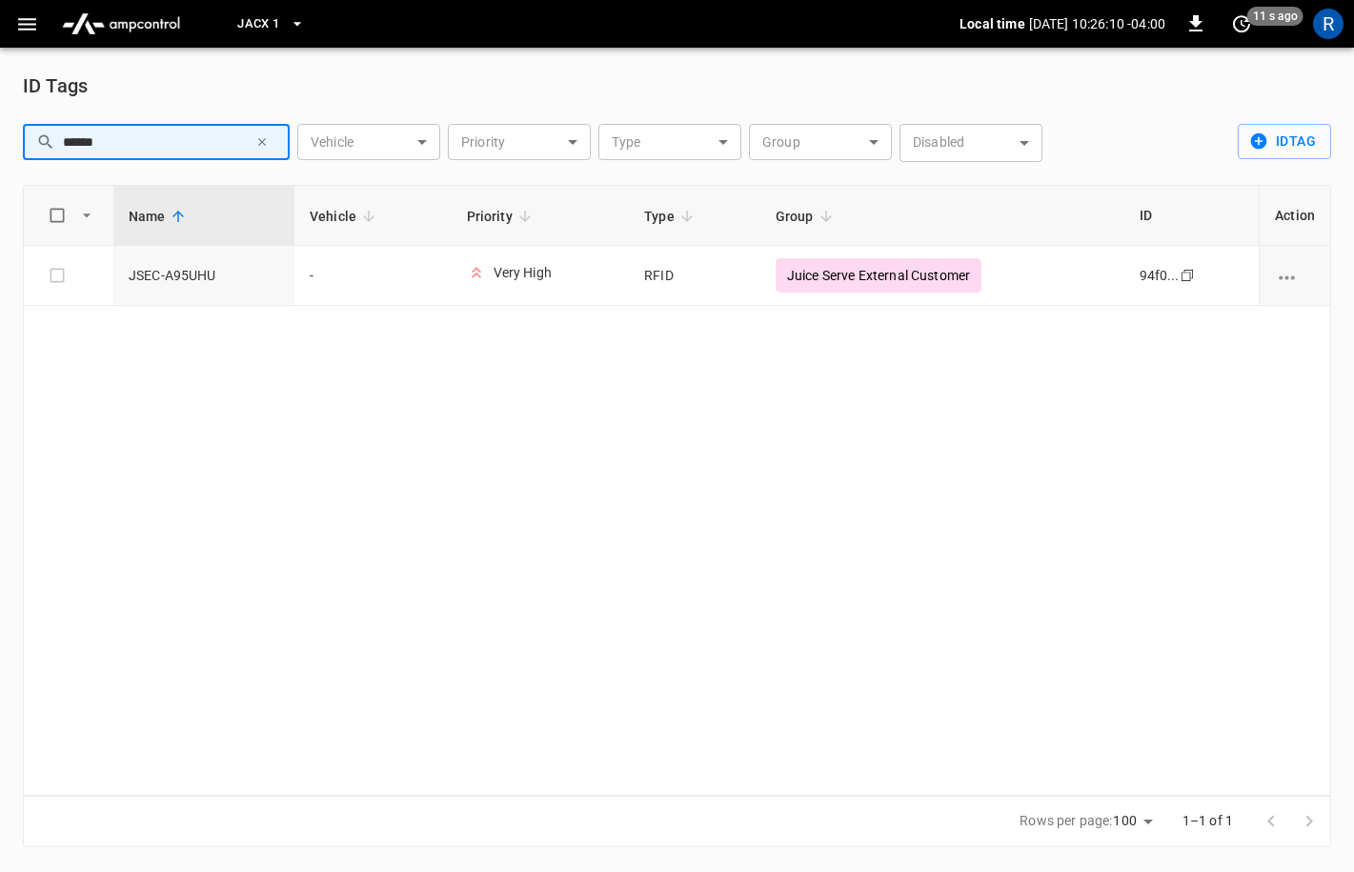
drag, startPoint x: 198, startPoint y: 137, endPoint x: 2, endPoint y: 137, distance: 196.3
click at [2, 137] on div "ID Tags ​ ****** ​ Vehicle ​ Vehicle Priority ​ Priority Type ​ Type Group ​ Gr…" at bounding box center [677, 459] width 1354 height 822
paste input "text"
drag, startPoint x: 254, startPoint y: 285, endPoint x: 129, endPoint y: 270, distance: 126.7
click at [129, 270] on td "JSEC-H48VLG" at bounding box center [203, 276] width 181 height 60
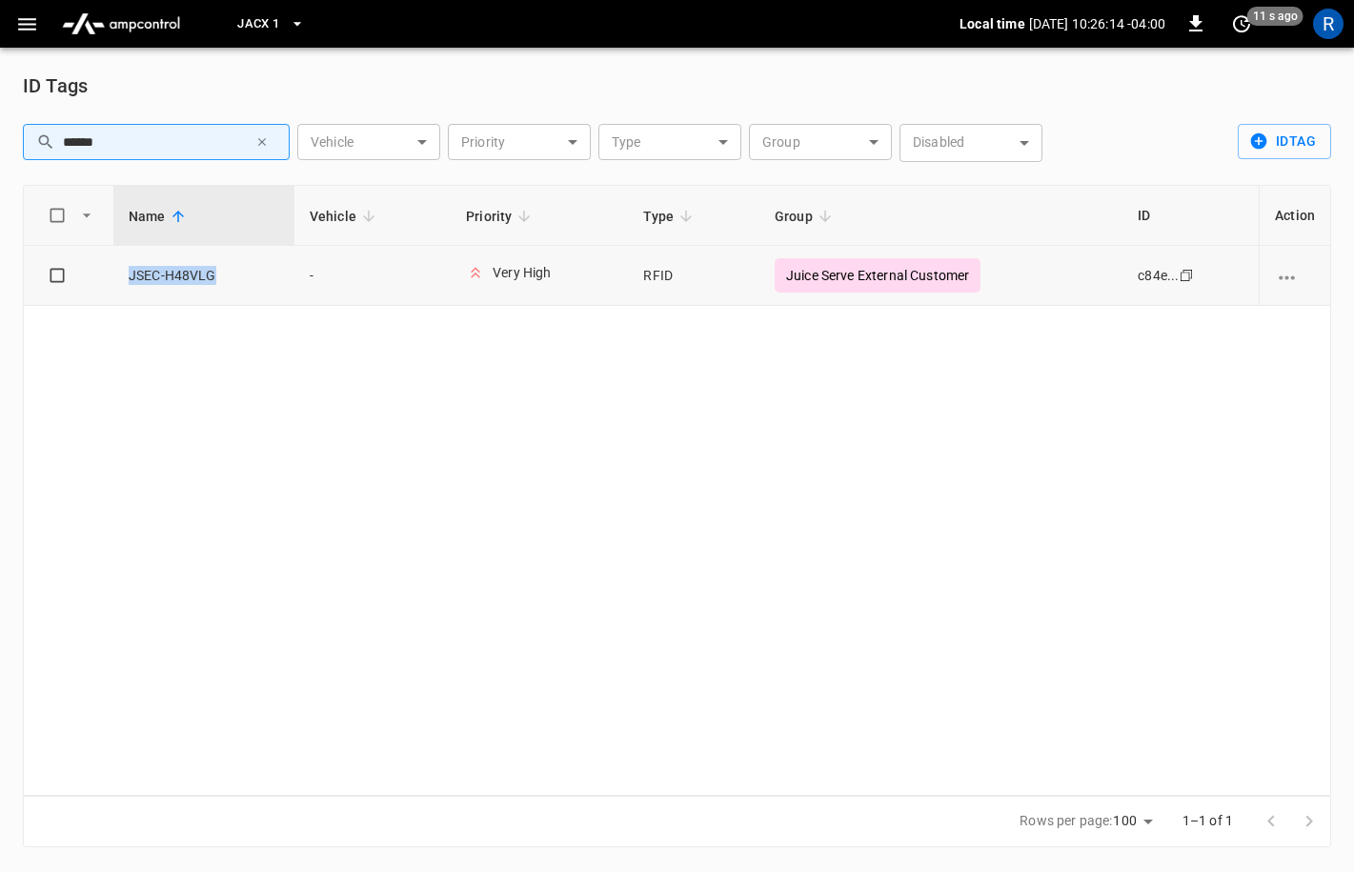
copy span "JSEC-H48VLG"
drag, startPoint x: 188, startPoint y: 148, endPoint x: 31, endPoint y: 139, distance: 156.5
click at [31, 140] on div "​ ****** ​" at bounding box center [156, 142] width 267 height 36
paste input "text"
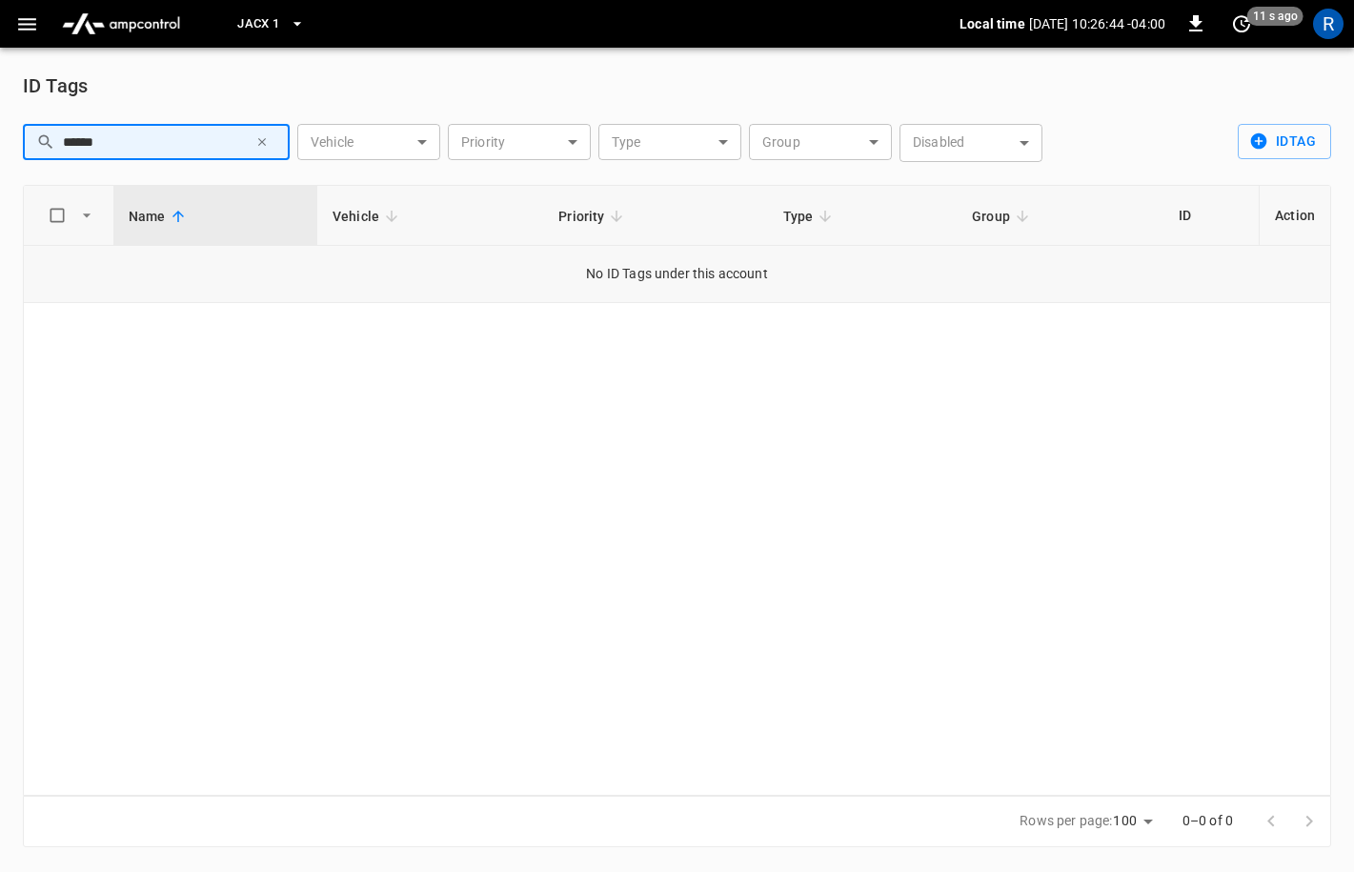
click at [203, 264] on td "No ID Tags under this account" at bounding box center [677, 274] width 1306 height 57
click at [169, 152] on input "******" at bounding box center [155, 141] width 185 height 35
drag, startPoint x: 169, startPoint y: 152, endPoint x: -130, endPoint y: 136, distance: 298.7
click at [0, 136] on html "JACX 1 Local time [DATE] 10:26:45 -04:00 0 11 s ago R ID Tags ​ ****** ​ Vehicl…" at bounding box center [677, 435] width 1354 height 870
click at [320, 460] on div "Name Vehicle Priority Type Group ID Action No ID Tags under this account" at bounding box center [677, 490] width 1308 height 611
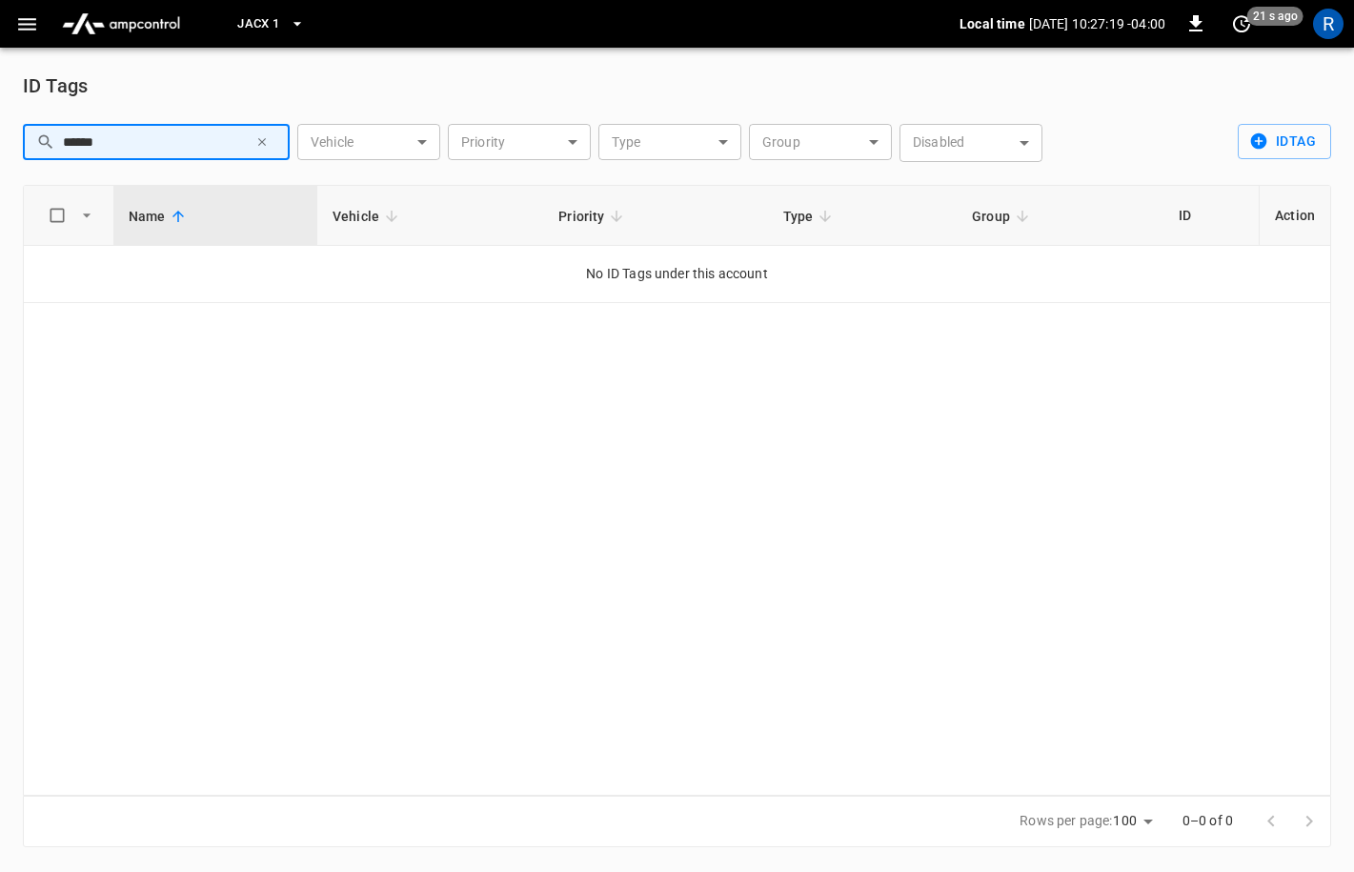
drag, startPoint x: 130, startPoint y: 136, endPoint x: -51, endPoint y: 131, distance: 180.2
click at [0, 131] on html "JACX 1 Local time [DATE] 10:27:19 -04:00 0 21 s ago R ID Tags ​ ****** ​ Vehicl…" at bounding box center [677, 435] width 1354 height 870
paste input "*"
type input "*******"
click at [235, 377] on div "Name Vehicle Priority Type Group ID Action No ID Tags under this account" at bounding box center [677, 490] width 1308 height 611
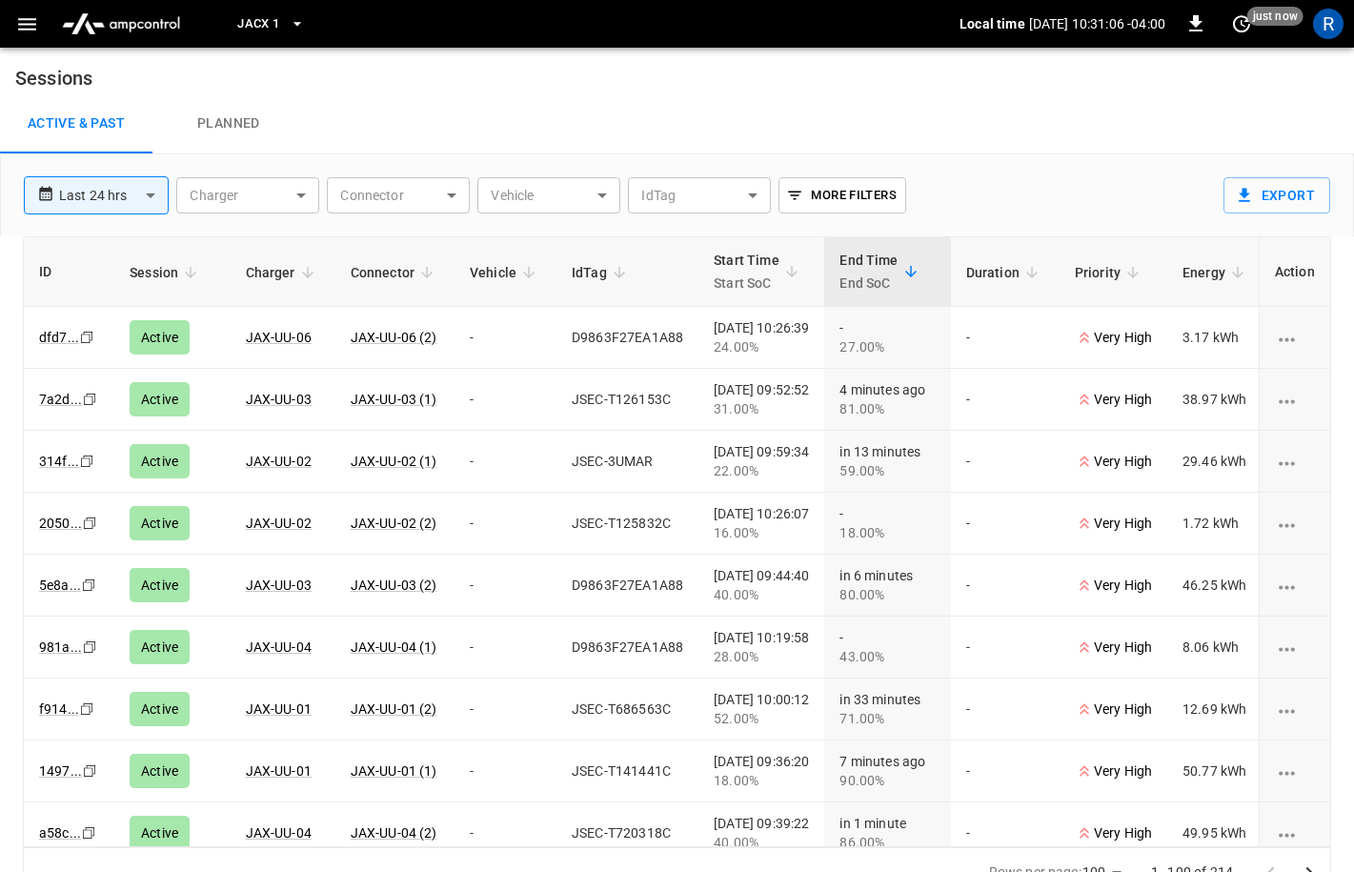
click at [24, 24] on icon "button" at bounding box center [27, 24] width 18 height 12
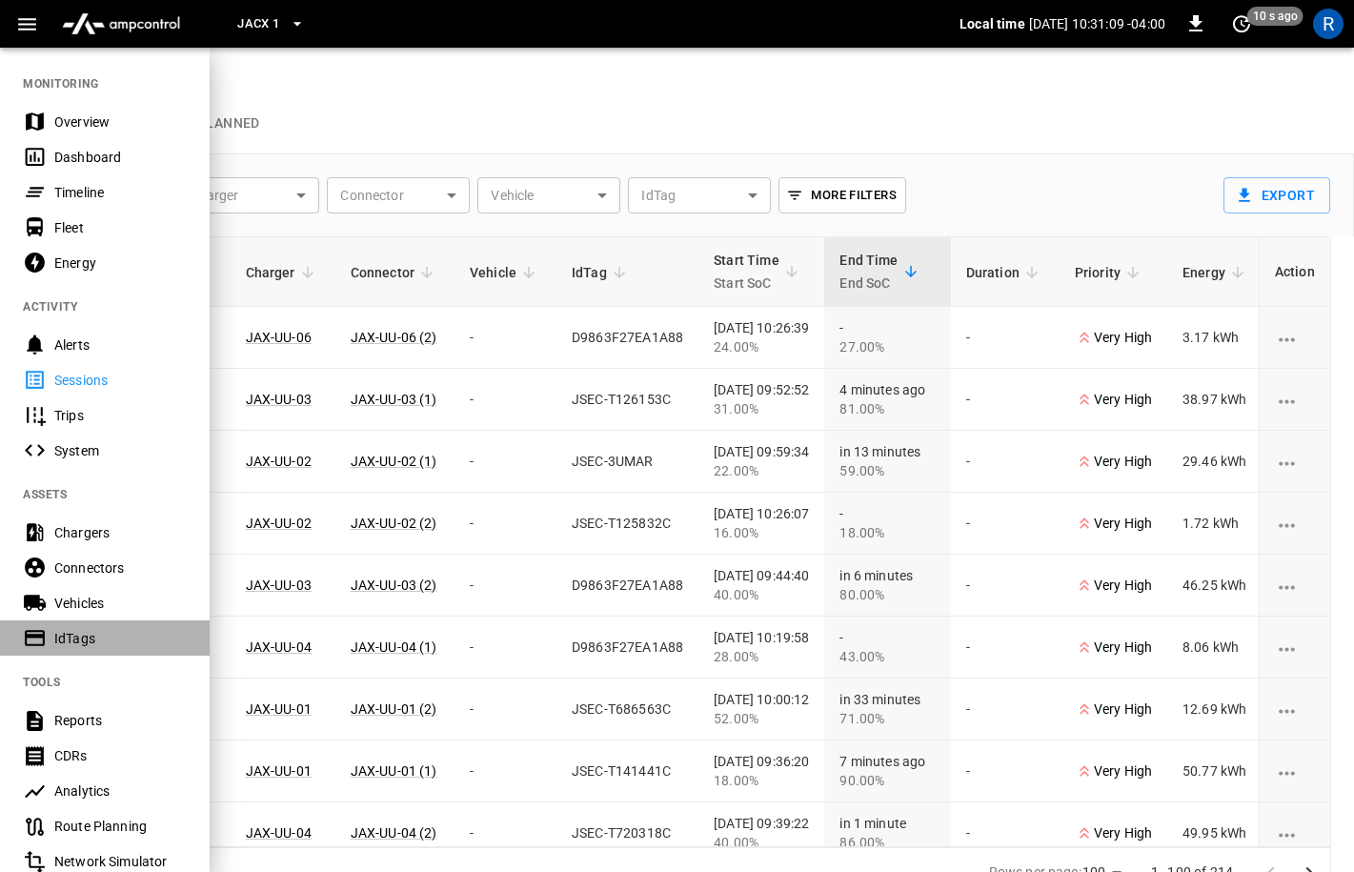
drag, startPoint x: 82, startPoint y: 637, endPoint x: 204, endPoint y: 209, distance: 444.9
click at [83, 637] on div "IdTags" at bounding box center [120, 638] width 132 height 19
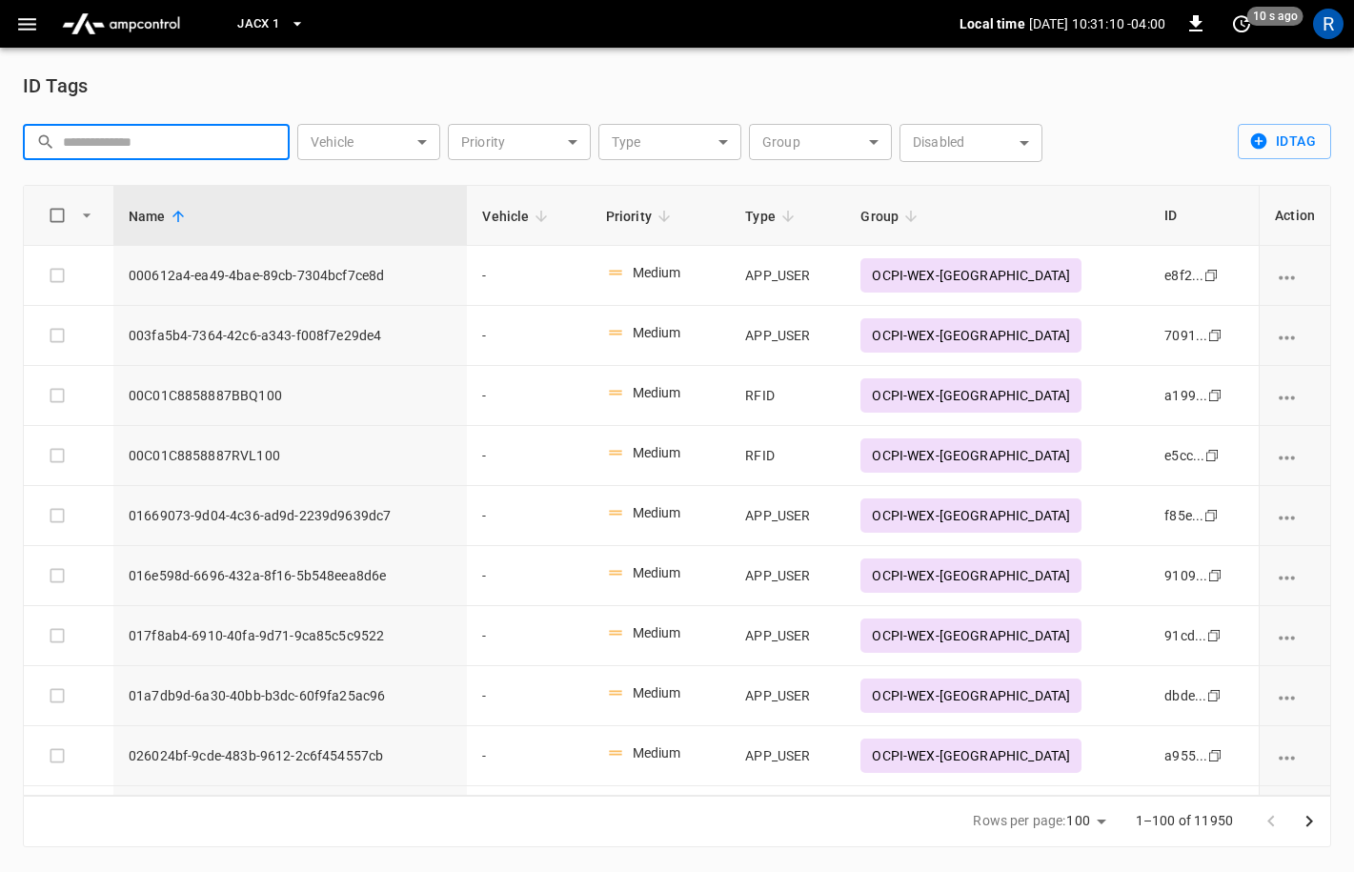
click at [126, 149] on input "text" at bounding box center [169, 141] width 213 height 35
paste input "******"
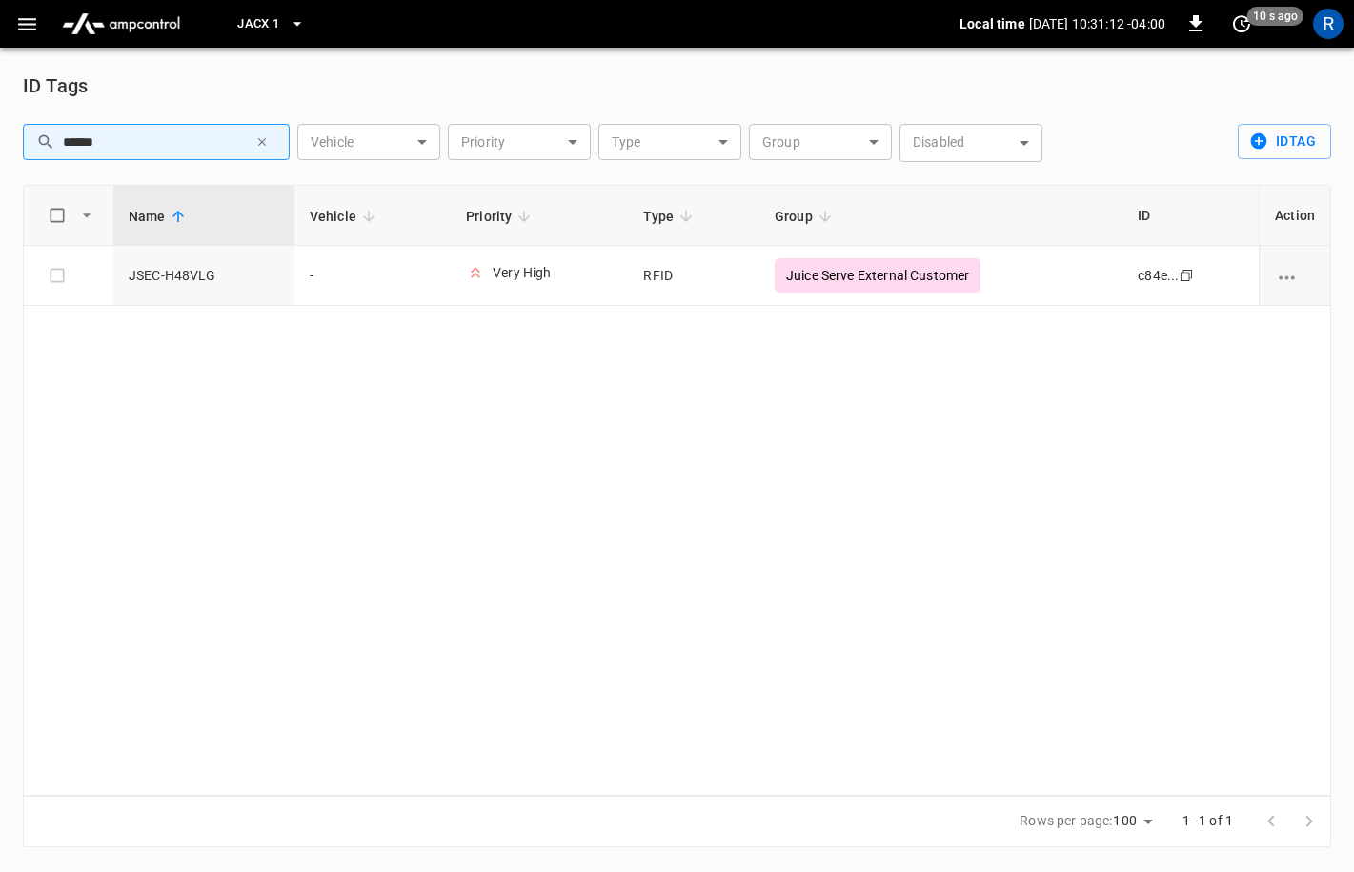
click at [268, 73] on div "ID Tags" at bounding box center [677, 86] width 1308 height 30
drag, startPoint x: 162, startPoint y: 154, endPoint x: -41, endPoint y: 113, distance: 207.1
click at [0, 113] on html "JACX 1 Local time [DATE] 10:31:38 -04:00 0 11 s ago R ID Tags ​ ****** ​ Vehicl…" at bounding box center [677, 435] width 1354 height 870
paste input "text"
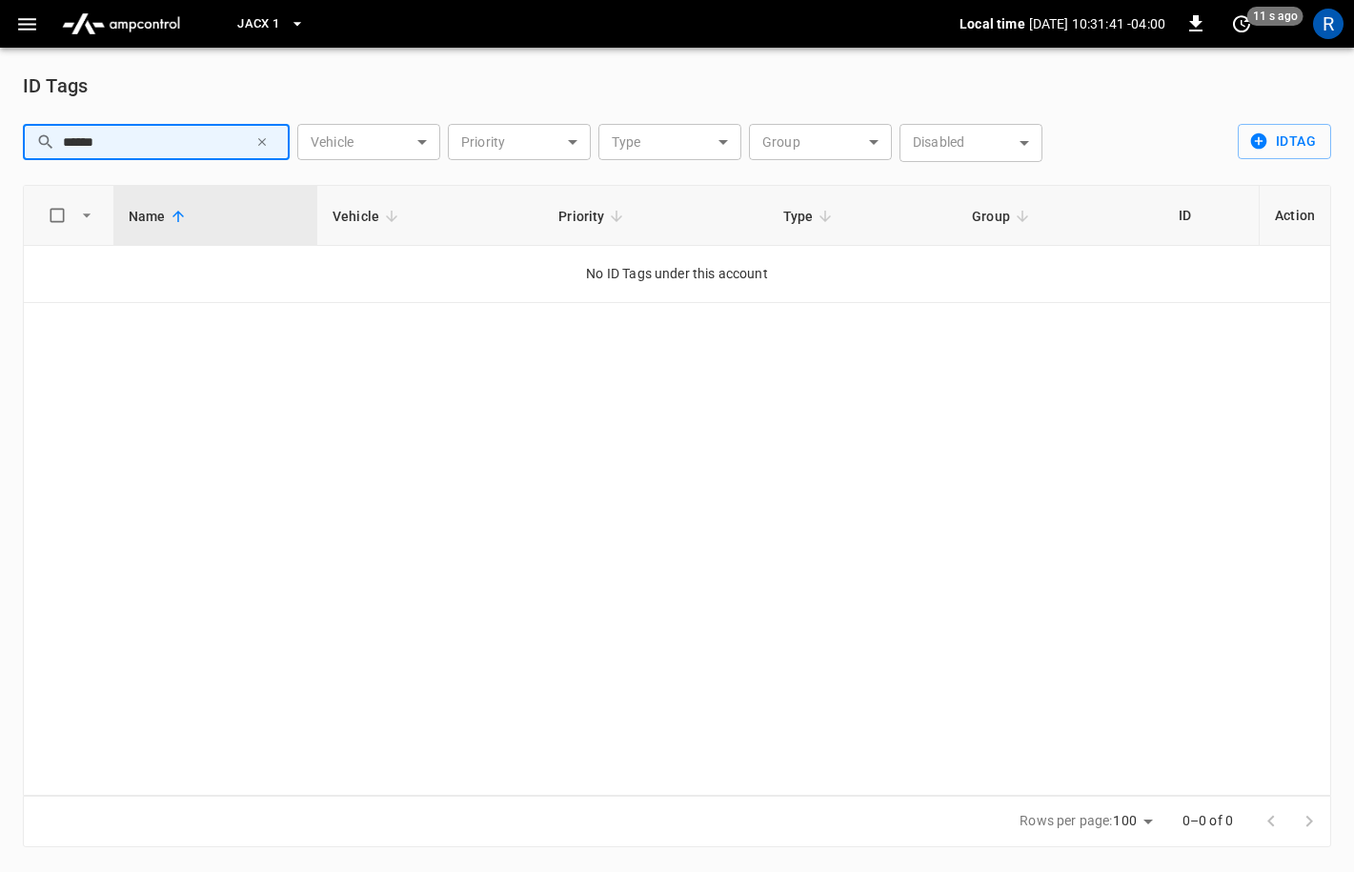
type input "******"
click at [30, 35] on icon "button" at bounding box center [27, 24] width 24 height 24
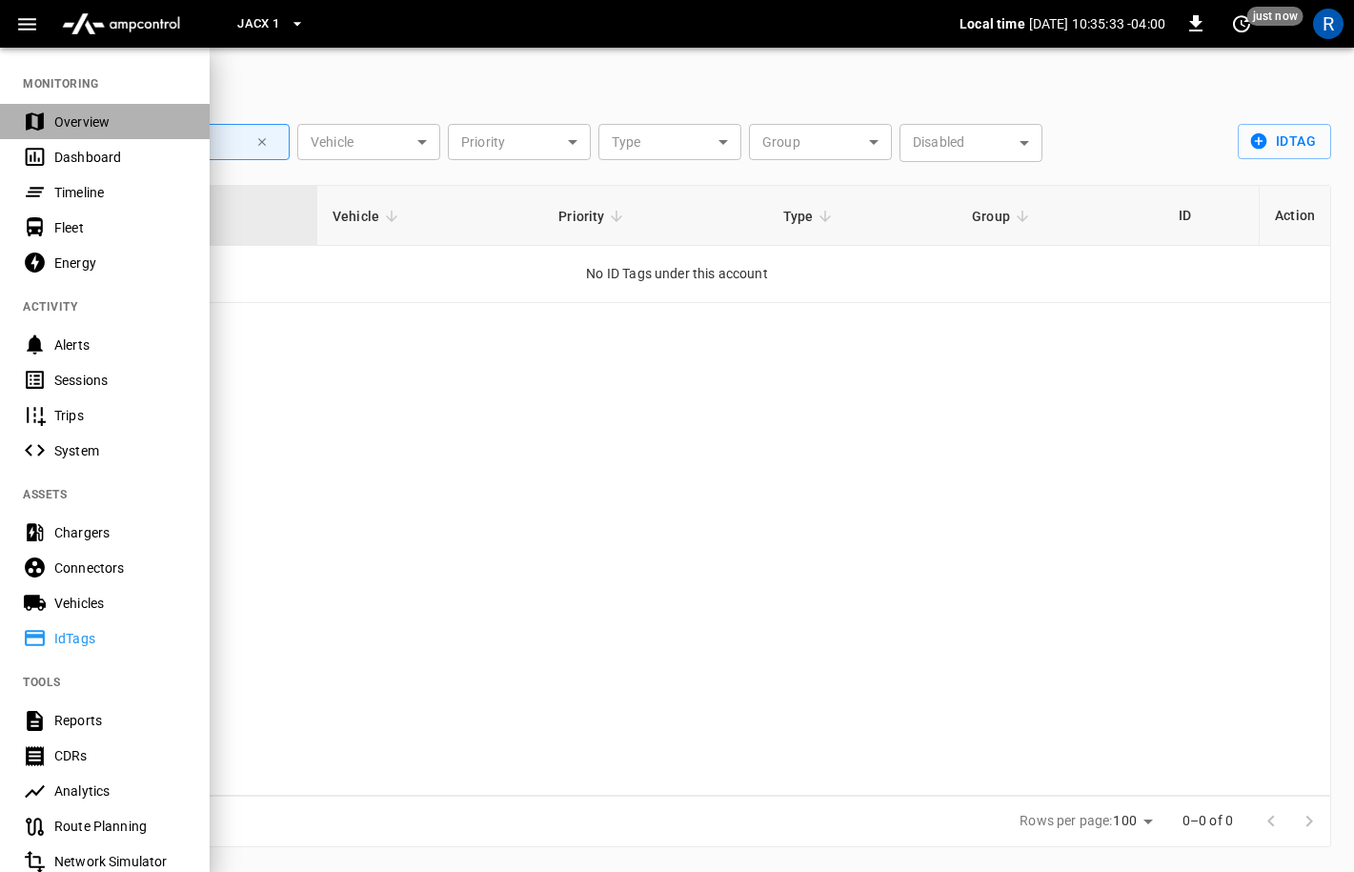
click at [72, 113] on div "Overview" at bounding box center [120, 121] width 132 height 19
